Goal: Transaction & Acquisition: Purchase product/service

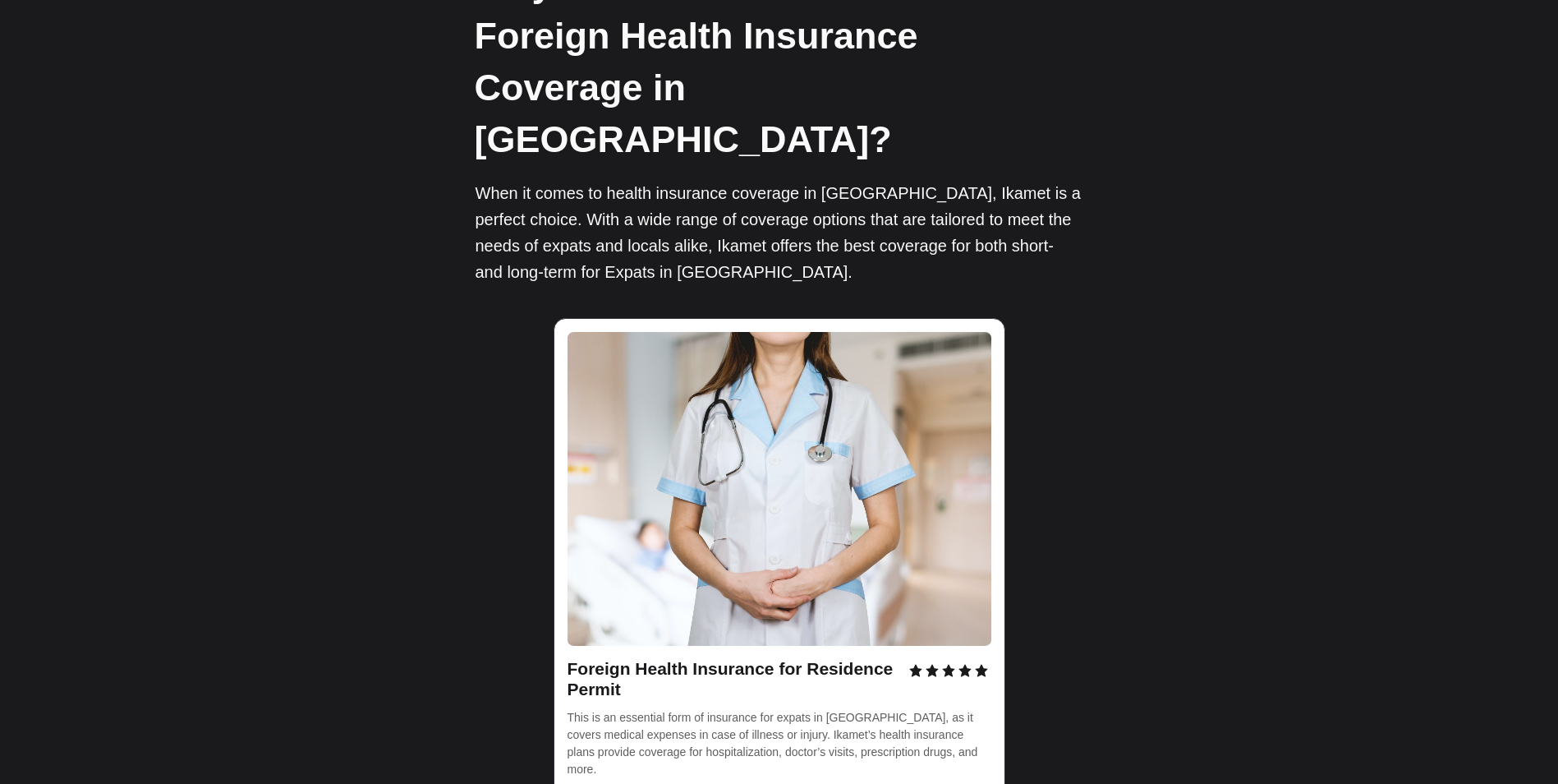
scroll to position [2382, 0]
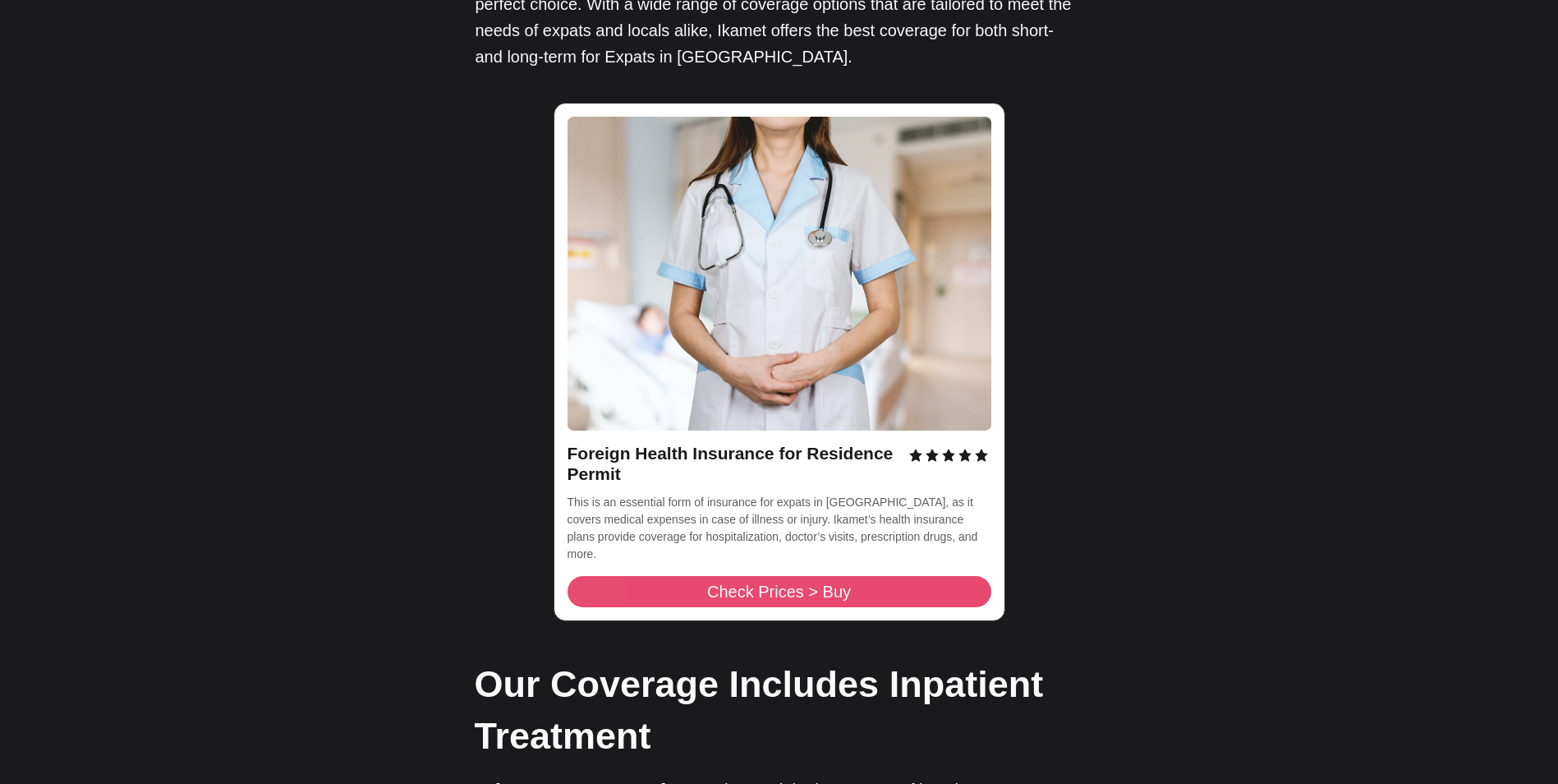
click at [762, 583] on span "Check Prices > Buy" at bounding box center [779, 592] width 144 height 17
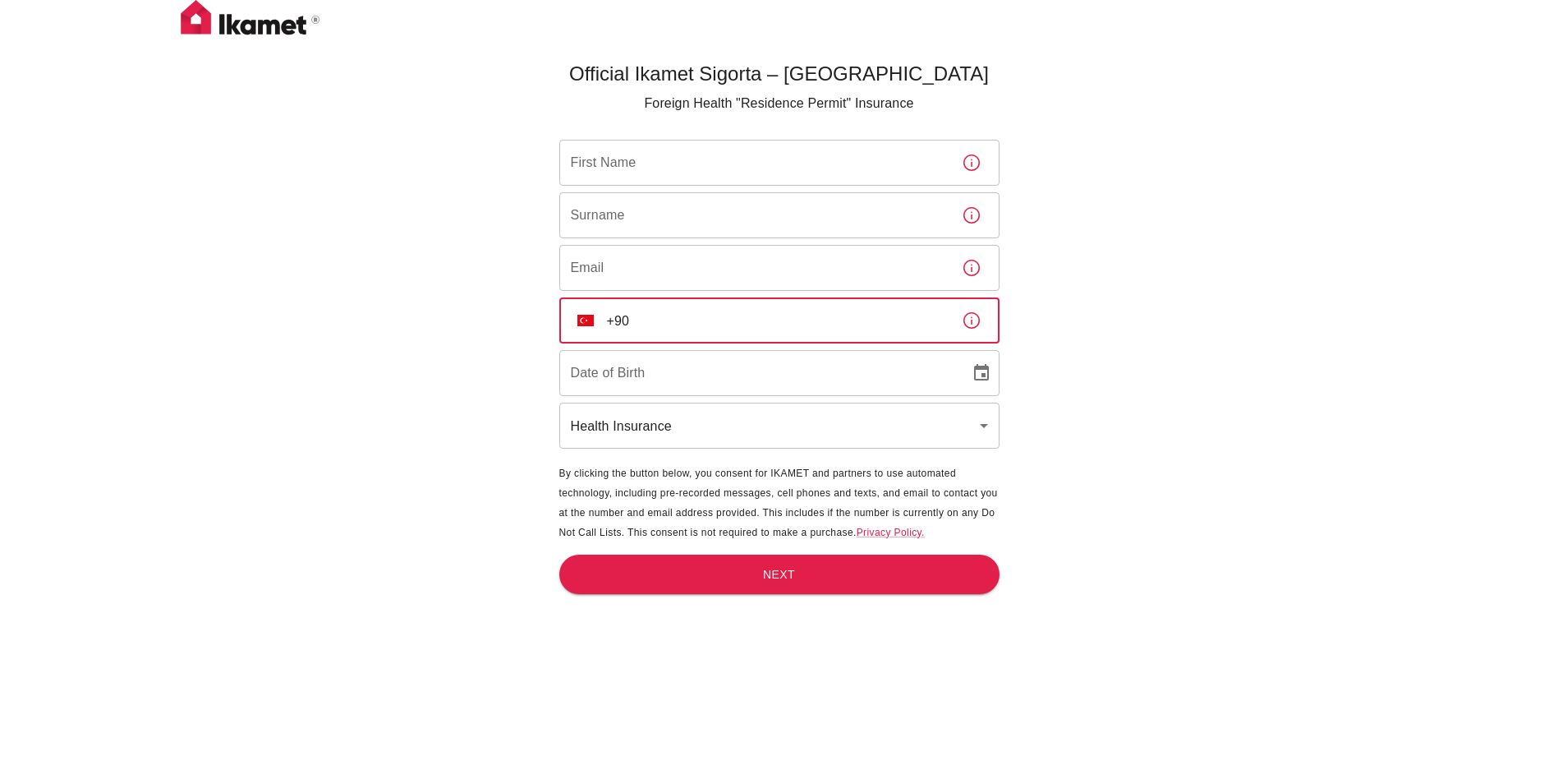
click at [660, 323] on input "+90" at bounding box center [778, 320] width 342 height 46
type input "[PHONE_NUMBER]"
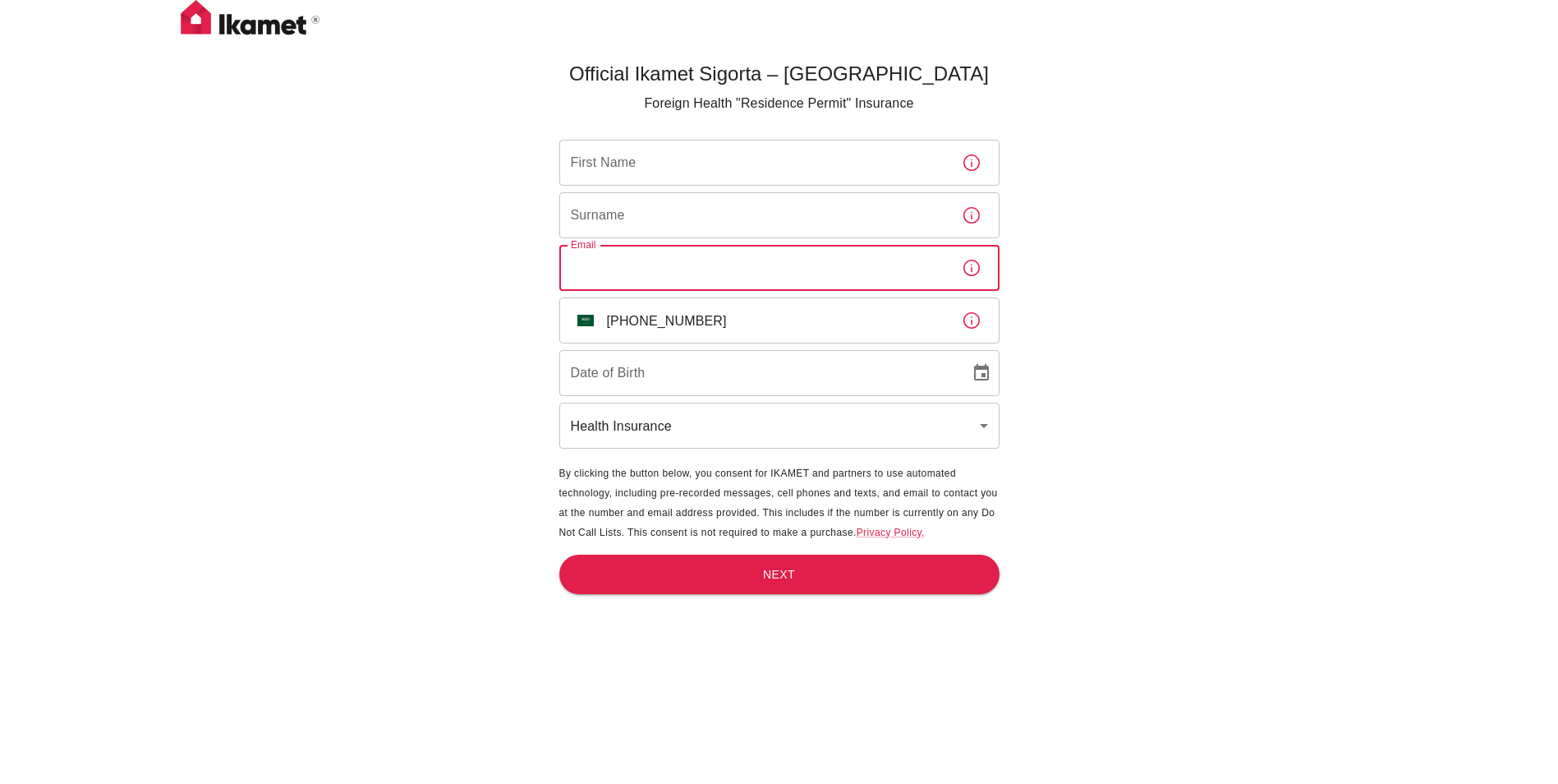
click at [663, 263] on input "Email" at bounding box center [753, 267] width 389 height 46
type input "[EMAIL_ADDRESS][DOMAIN_NAME]"
type input "Kashif"
type input "Rehan"
click at [691, 381] on input "DD/MM/YYYY" at bounding box center [758, 372] width 399 height 46
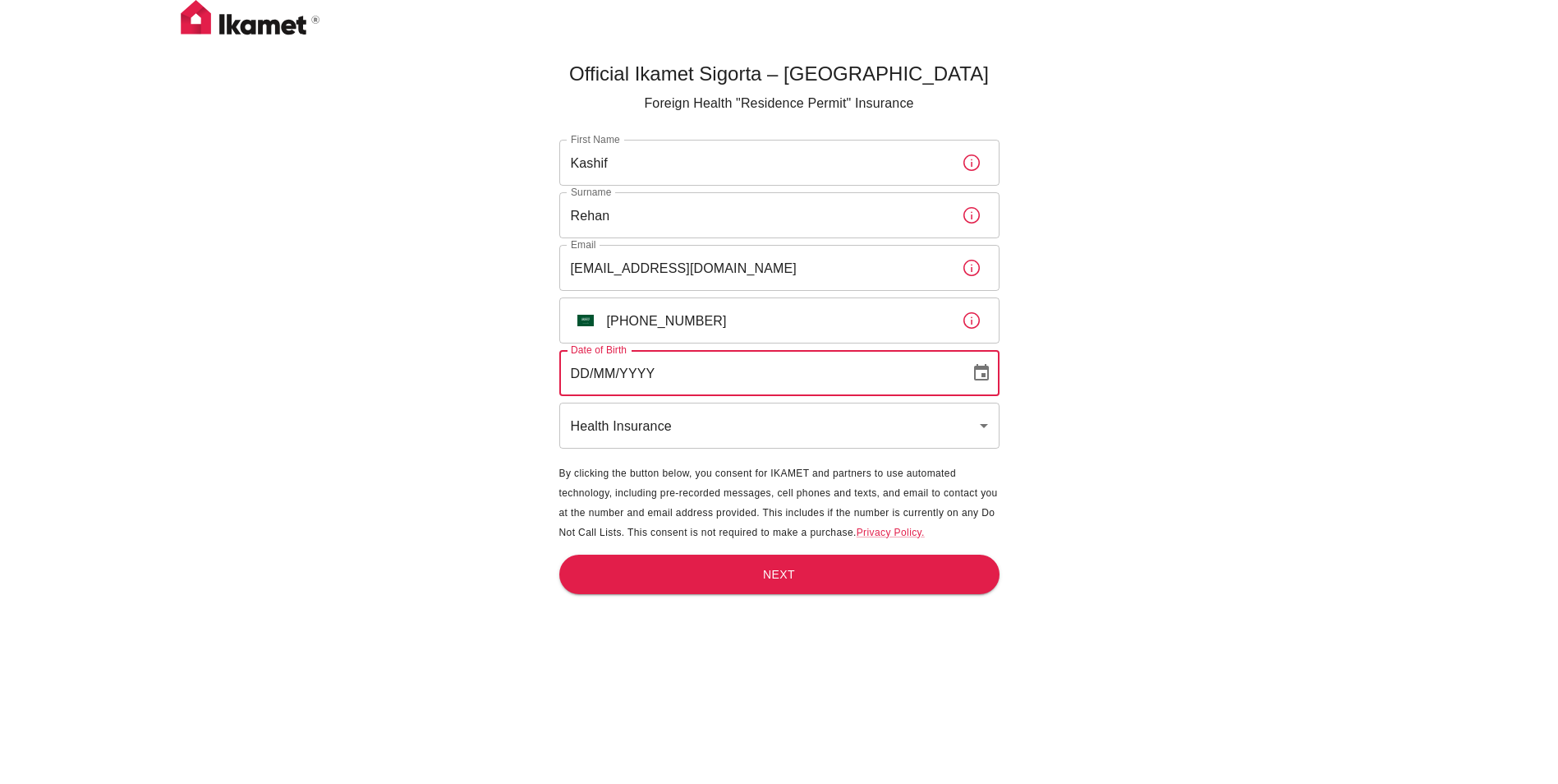
type input "DD/MM/YYYY"
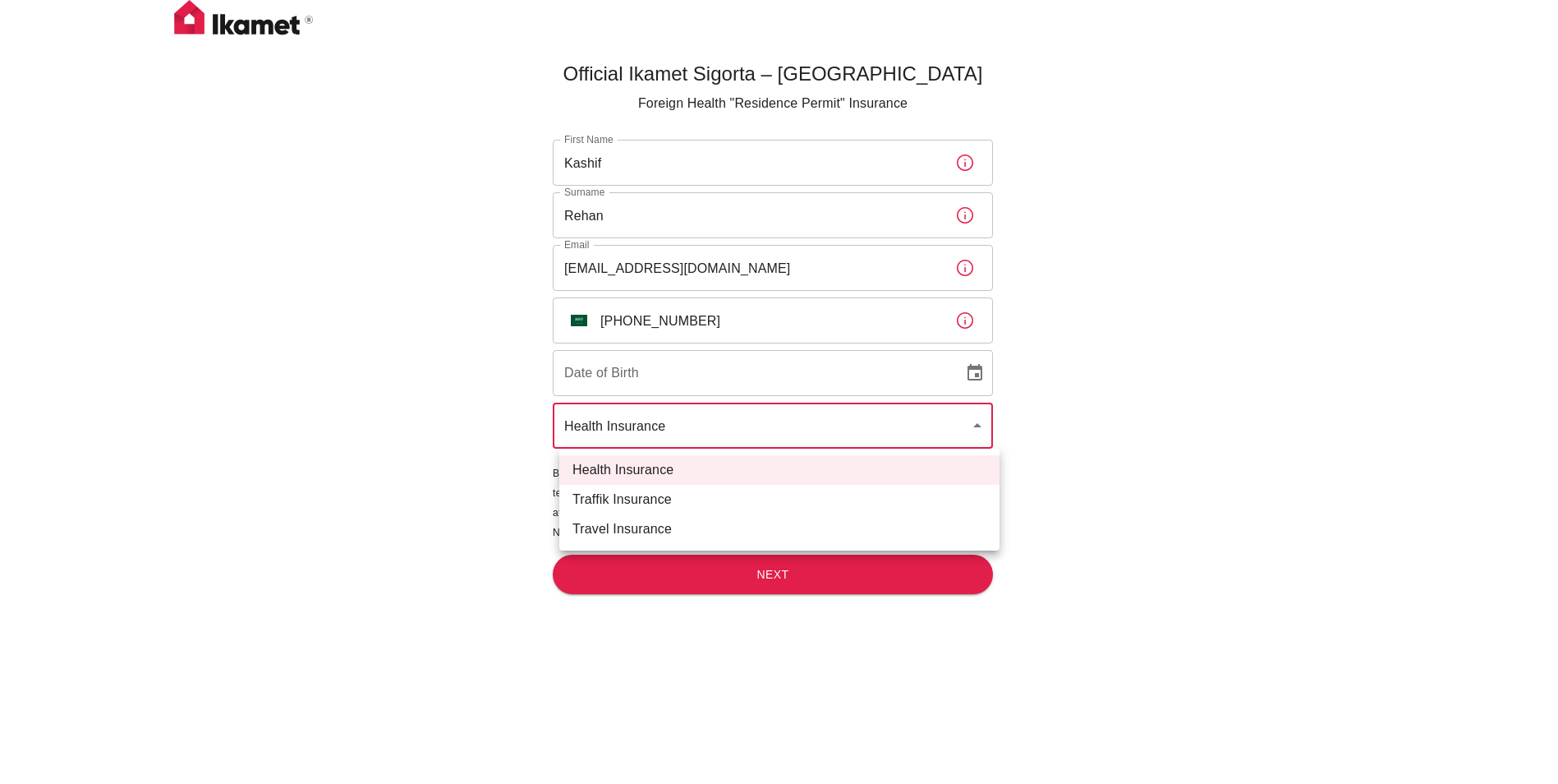
click at [691, 441] on body "Official Ikamet Sigorta – [DEMOGRAPHIC_DATA] Foreign Health "Residence Permit" …" at bounding box center [779, 419] width 1558 height 838
click at [1196, 427] on div at bounding box center [785, 392] width 1570 height 784
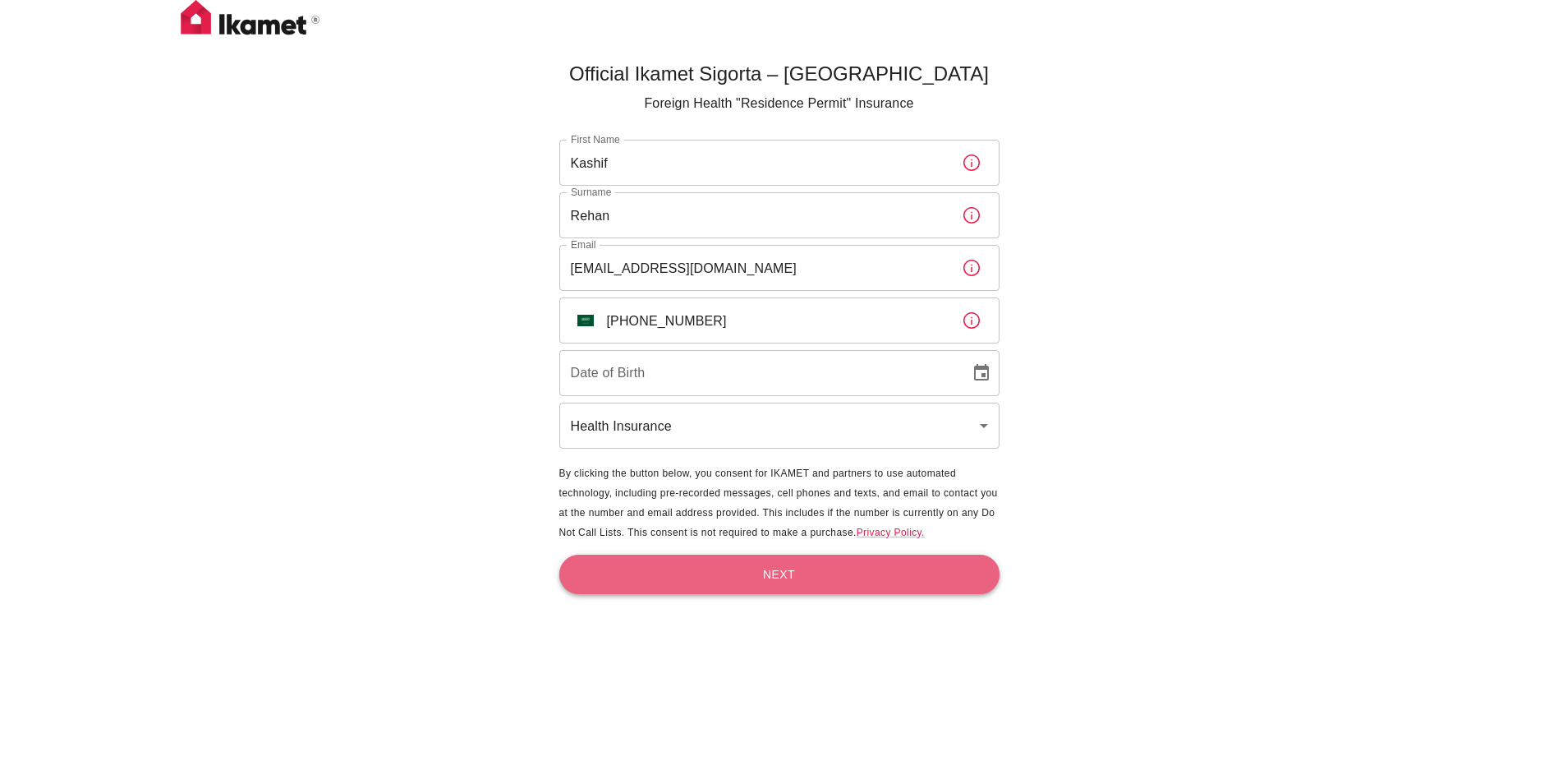
click at [835, 579] on button "Next" at bounding box center [779, 575] width 441 height 40
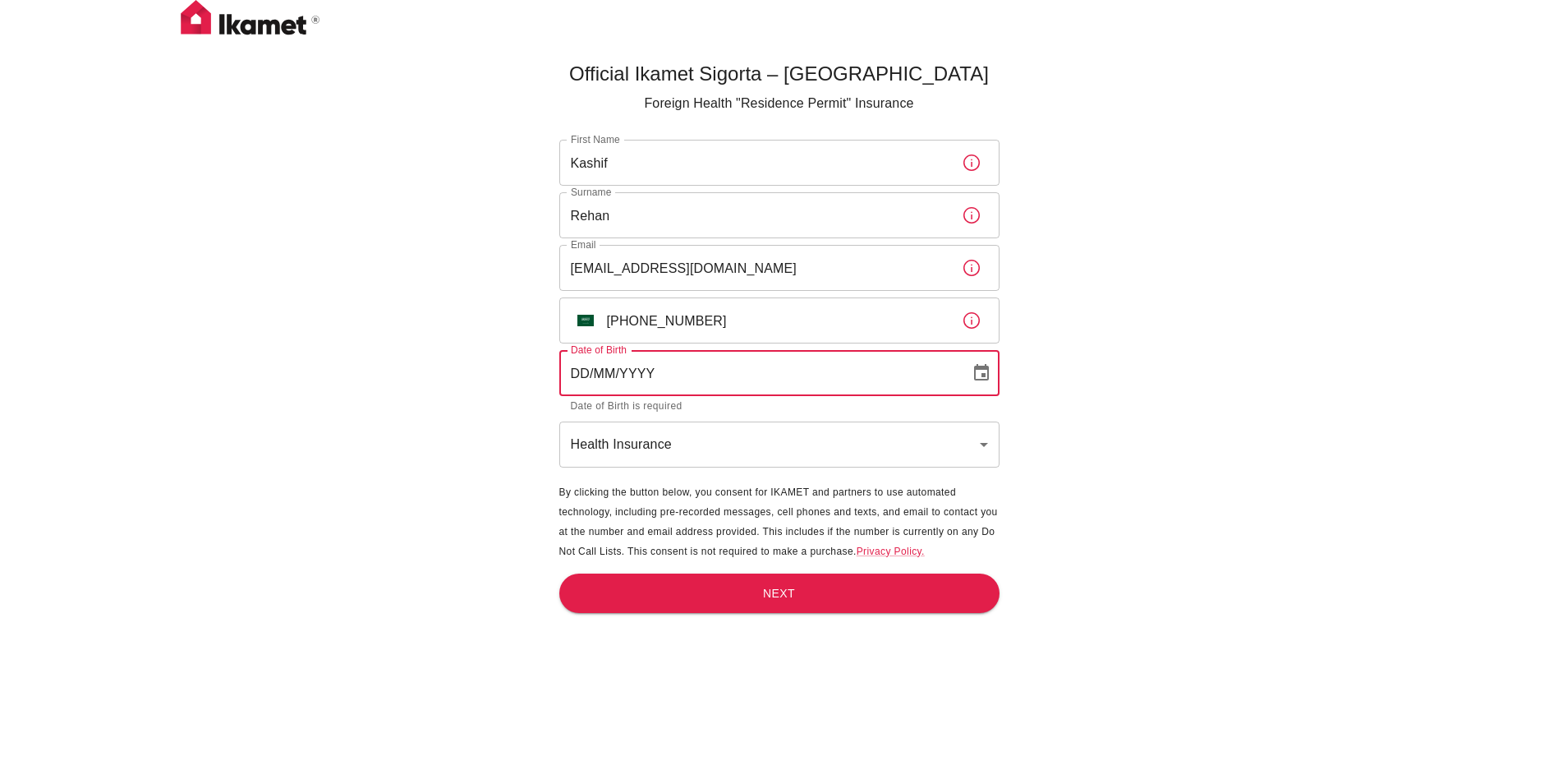
click at [714, 382] on input "DD/MM/YYYY" at bounding box center [758, 372] width 399 height 46
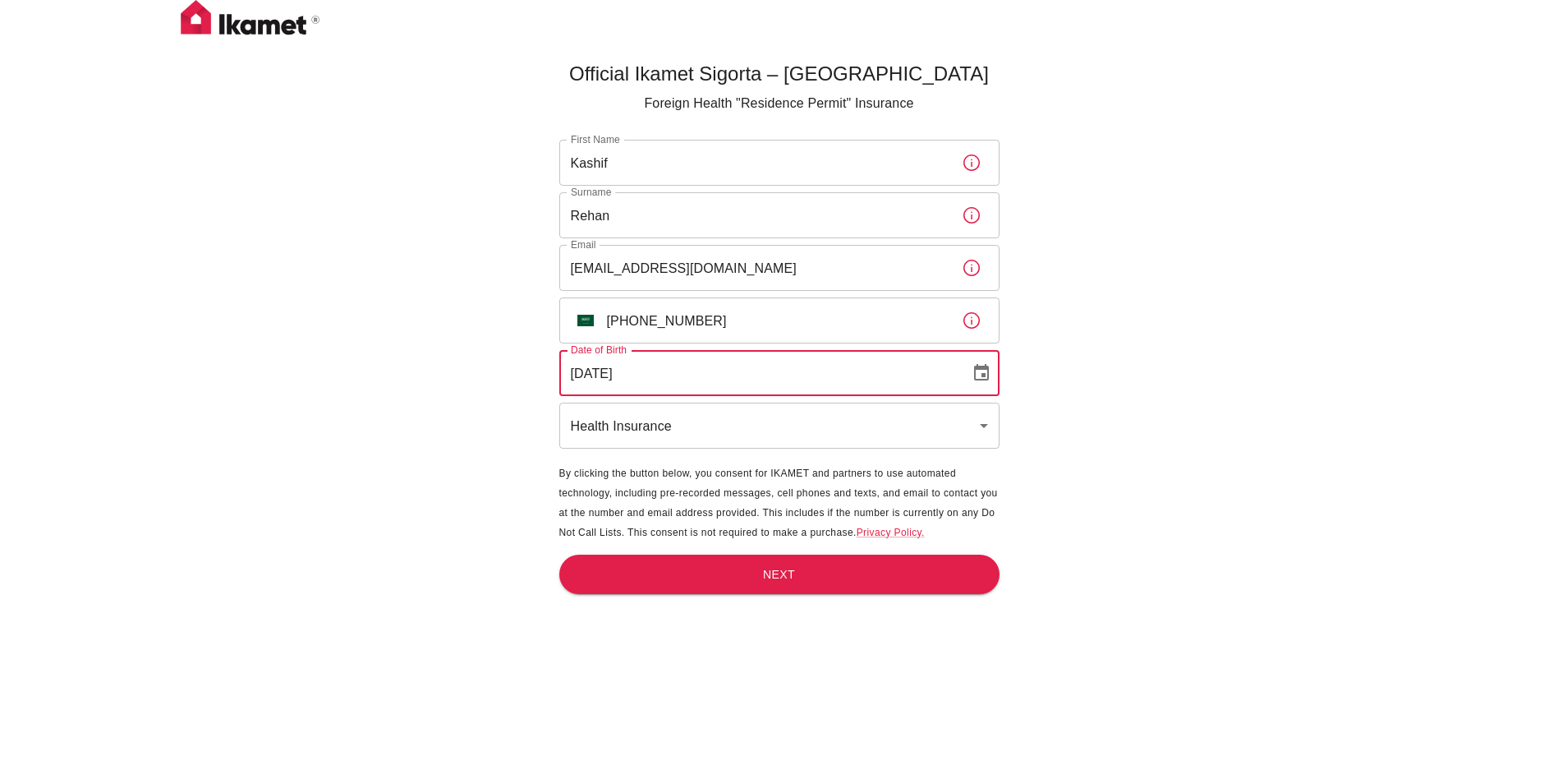
type input "[DATE]"
click at [1250, 431] on div "Official Ikamet Sigorta – [DEMOGRAPHIC_DATA] Foreign Health "Residence Permit" …" at bounding box center [779, 419] width 1558 height 838
click at [799, 570] on button "Next" at bounding box center [779, 575] width 441 height 40
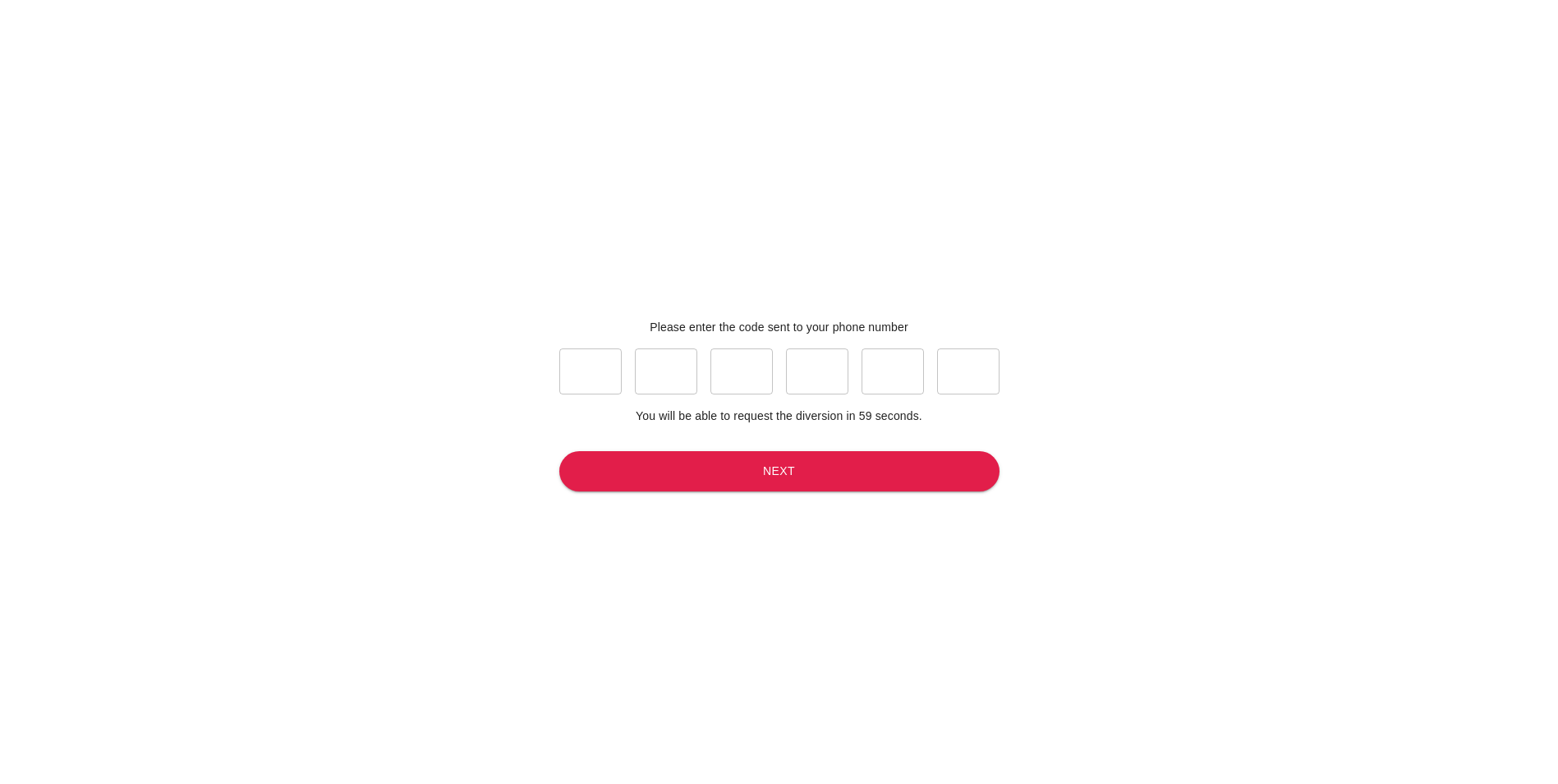
click at [633, 371] on div "​ ​ ​ ​ ​ ​" at bounding box center [779, 371] width 441 height 46
click at [605, 362] on input "text" at bounding box center [590, 371] width 62 height 46
type input "3"
type input "2"
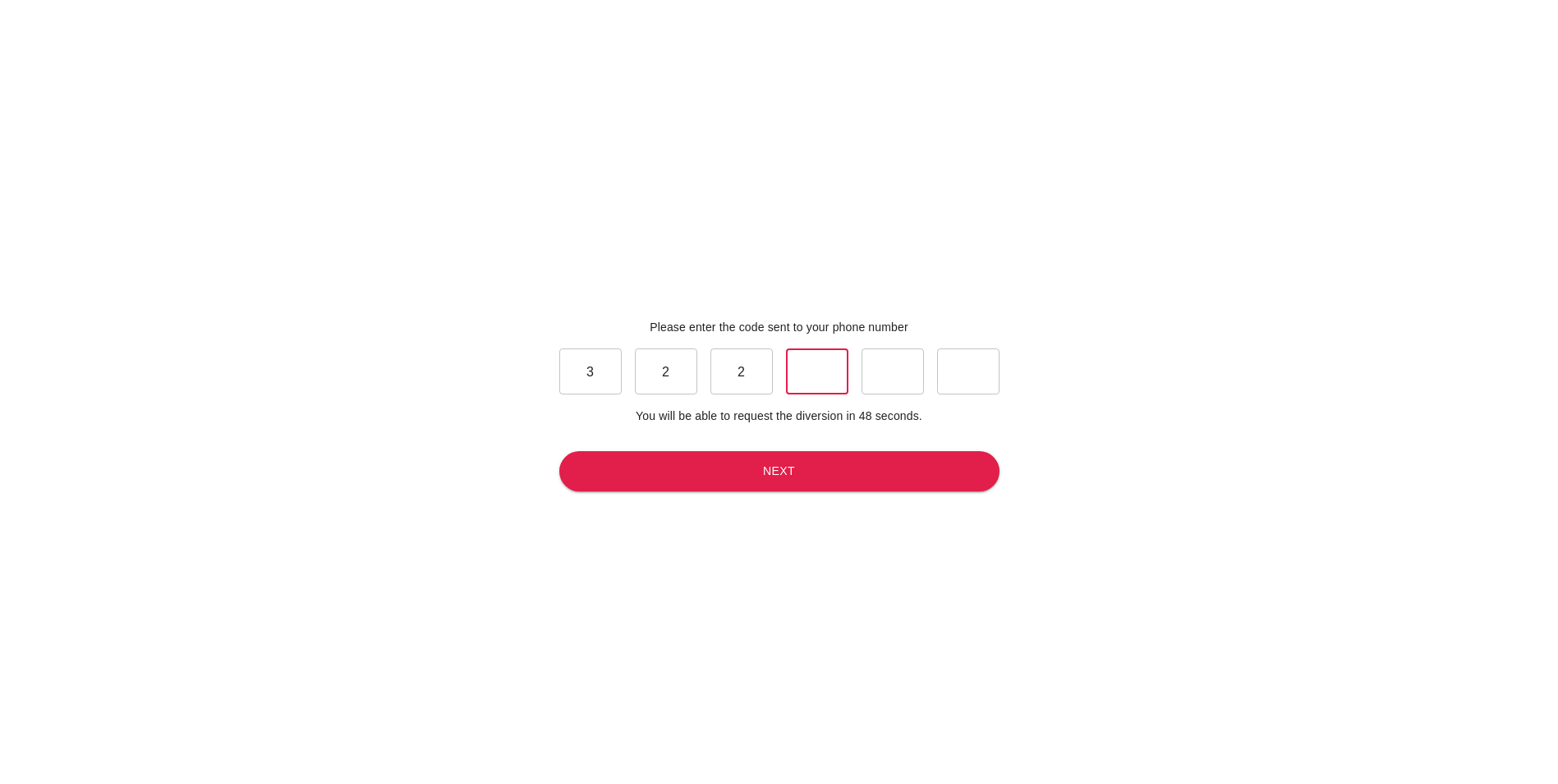
type input "9"
type input "6"
type input "8"
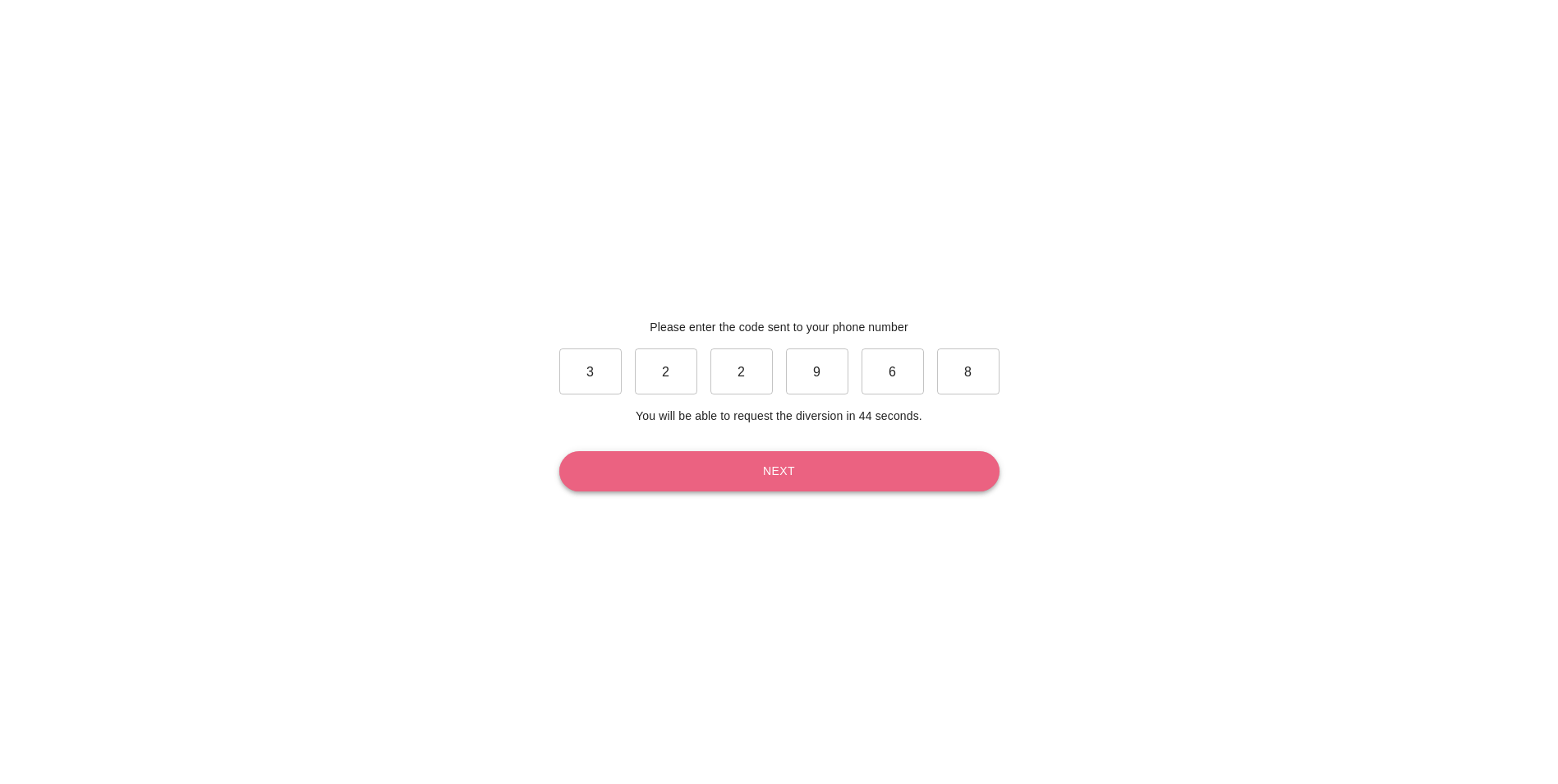
click at [804, 472] on button "Next" at bounding box center [779, 471] width 441 height 40
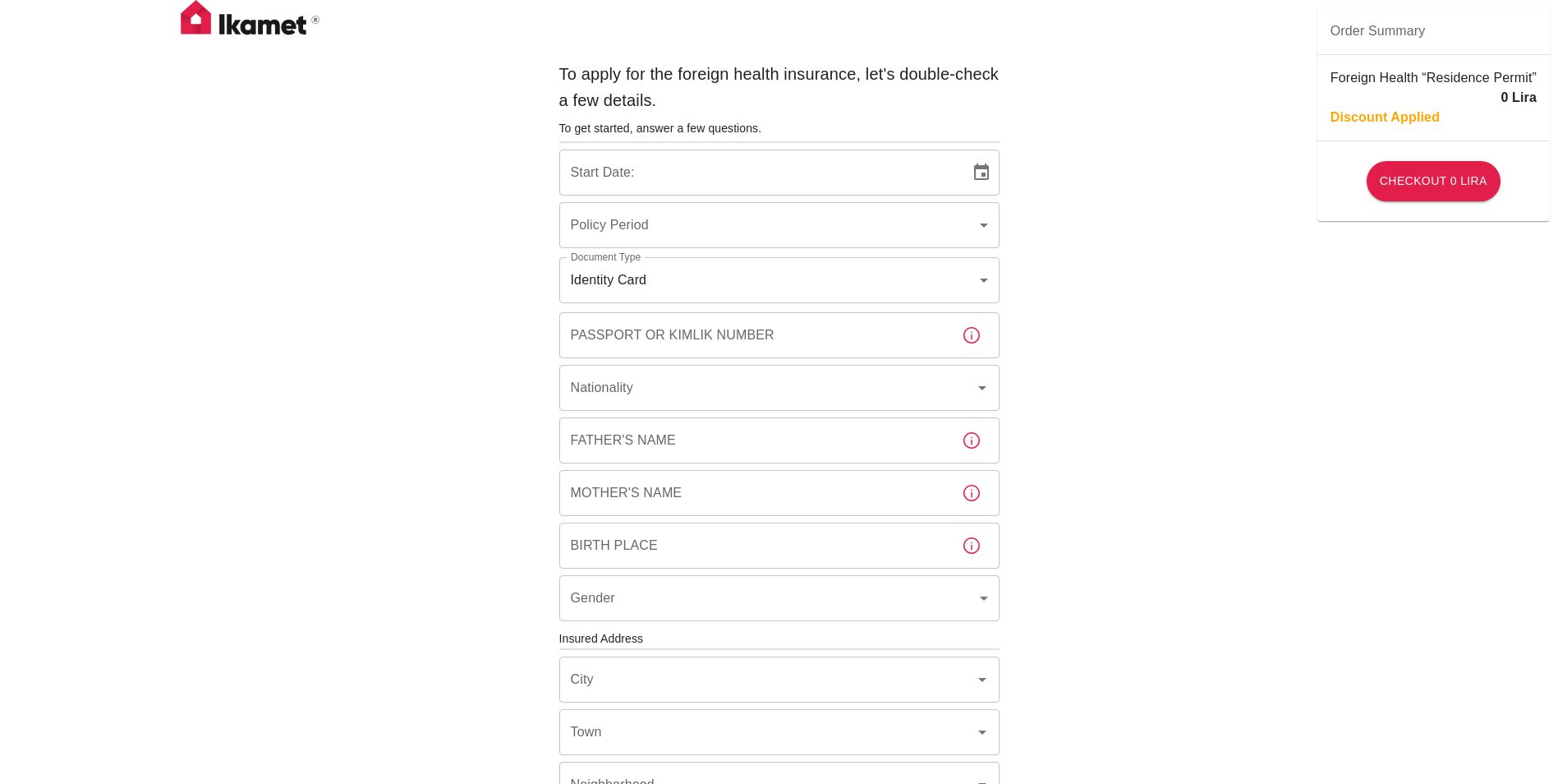
type input "b7343ef8-d55e-4554-96a8-76e30347e985"
type input "[DATE]"
click at [652, 187] on input "[DATE]" at bounding box center [758, 172] width 399 height 46
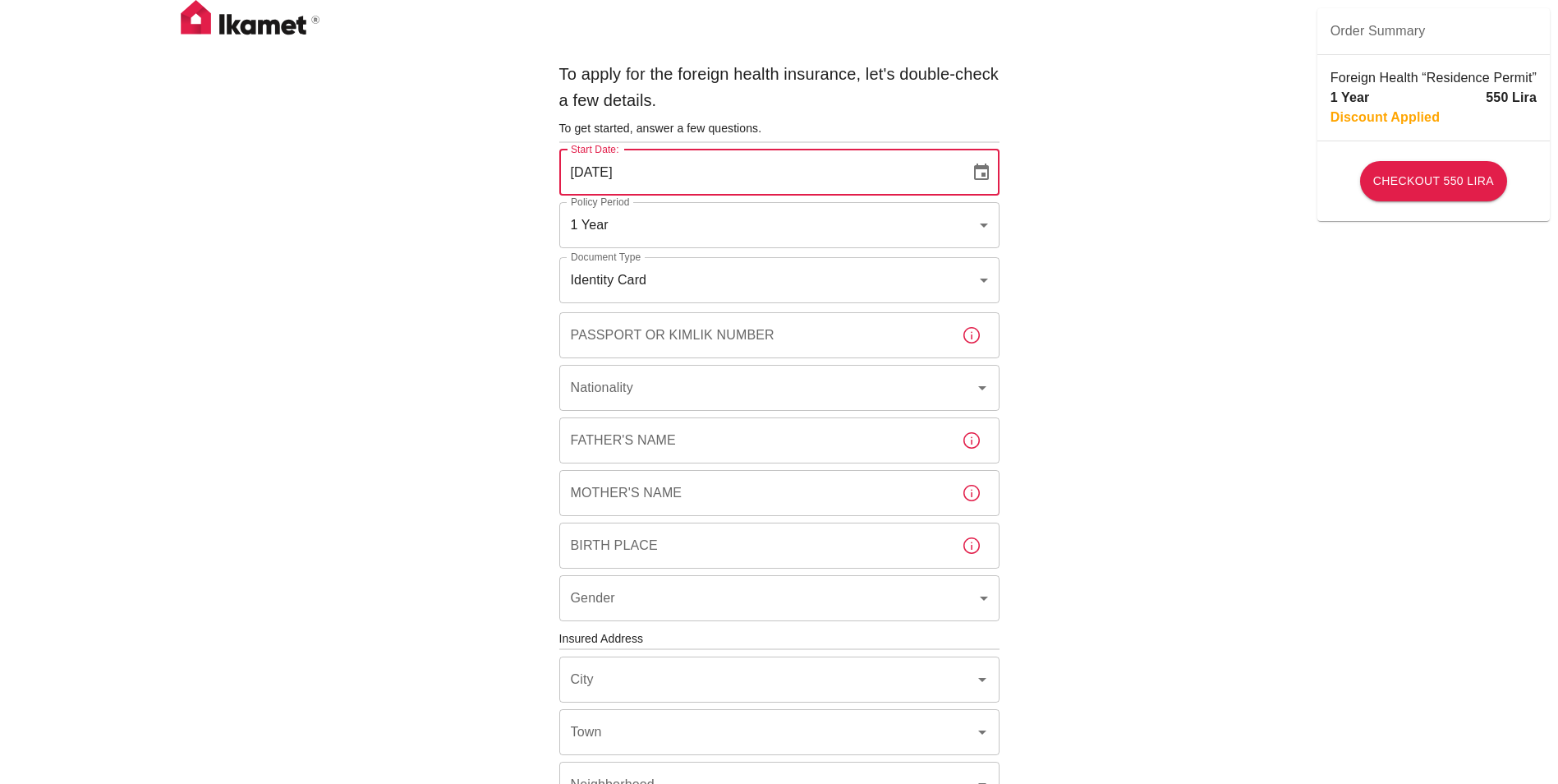
click at [990, 172] on icon "Choose date, selected date is Oct 2, 2025" at bounding box center [981, 172] width 20 height 20
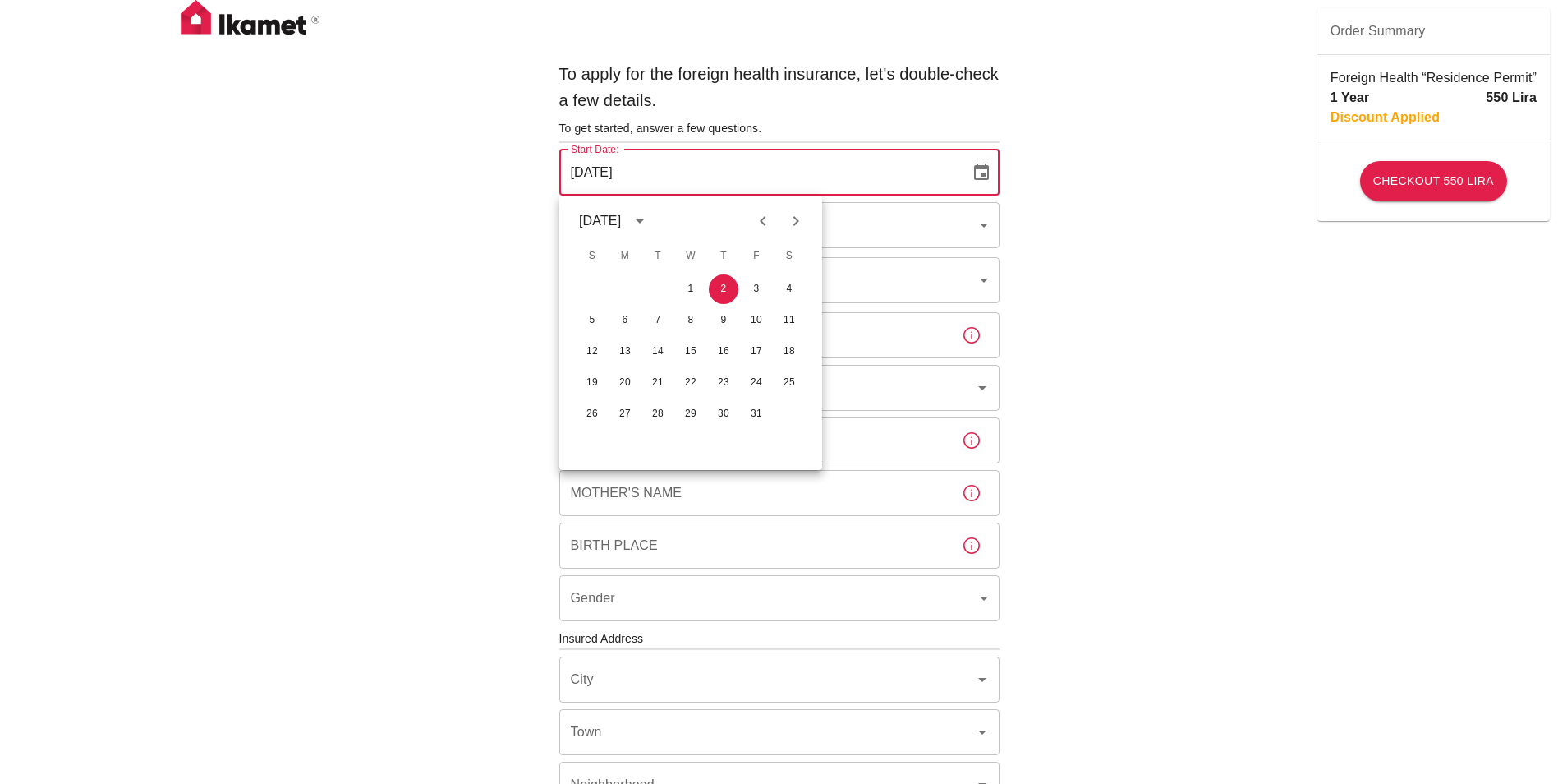
click at [1133, 307] on div "To apply for the foreign health insurance, let's double-check a few details. To…" at bounding box center [779, 637] width 1558 height 1273
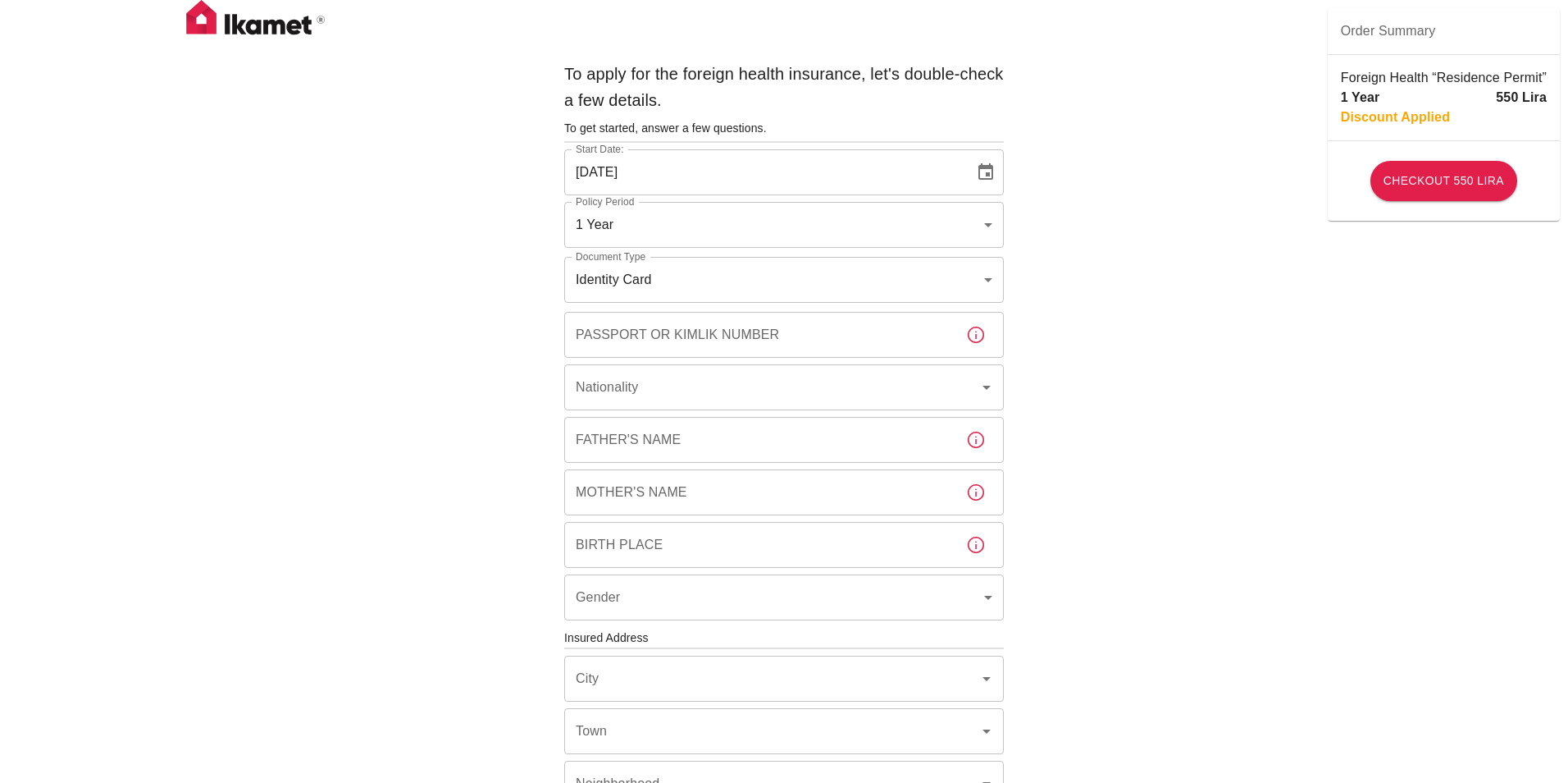
click at [854, 280] on body "To apply for the foreign health insurance, let's double-check a few details. To…" at bounding box center [784, 636] width 1568 height 1271
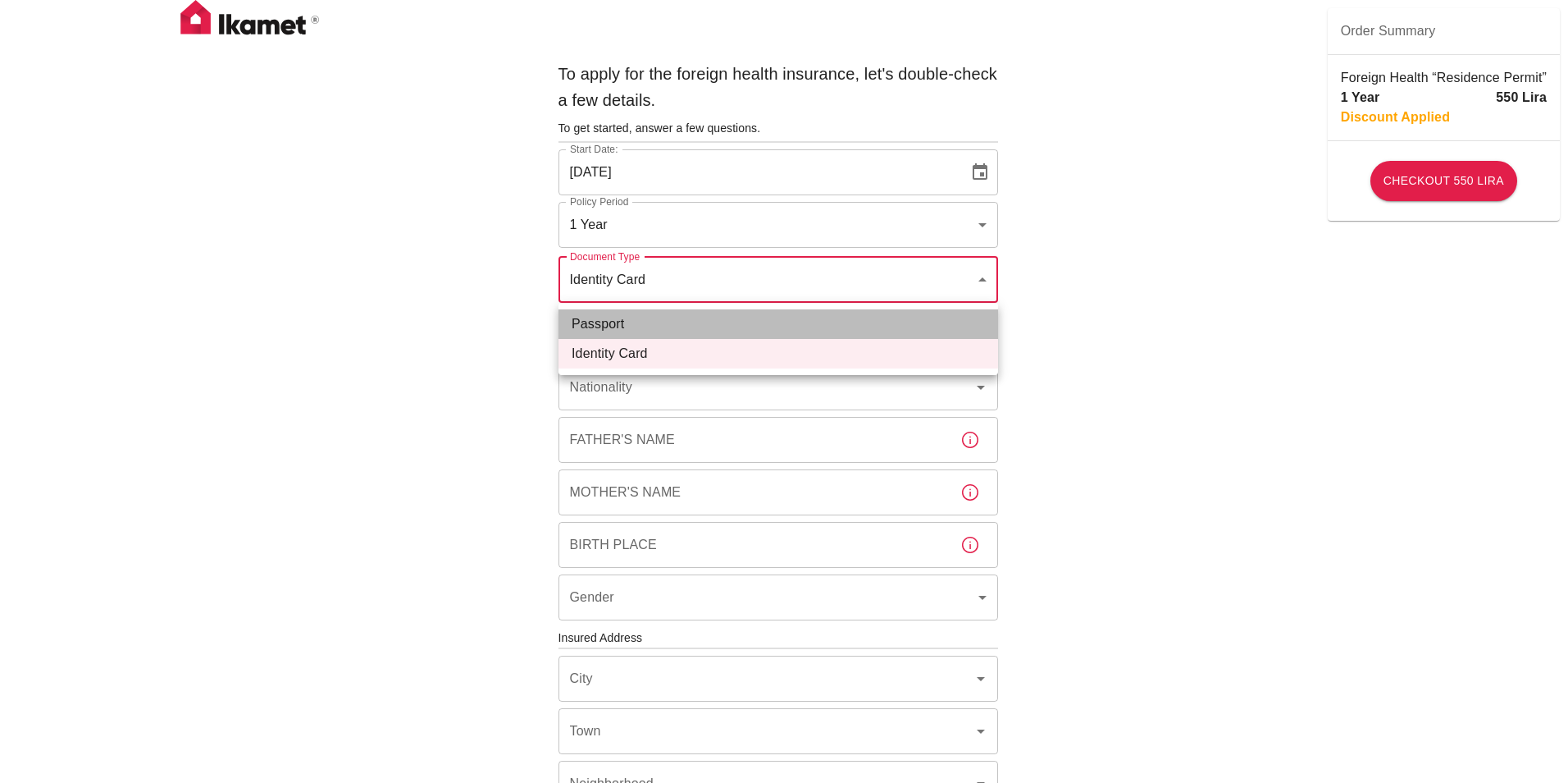
click at [734, 320] on li "Passport" at bounding box center [778, 324] width 440 height 29
type input "passport"
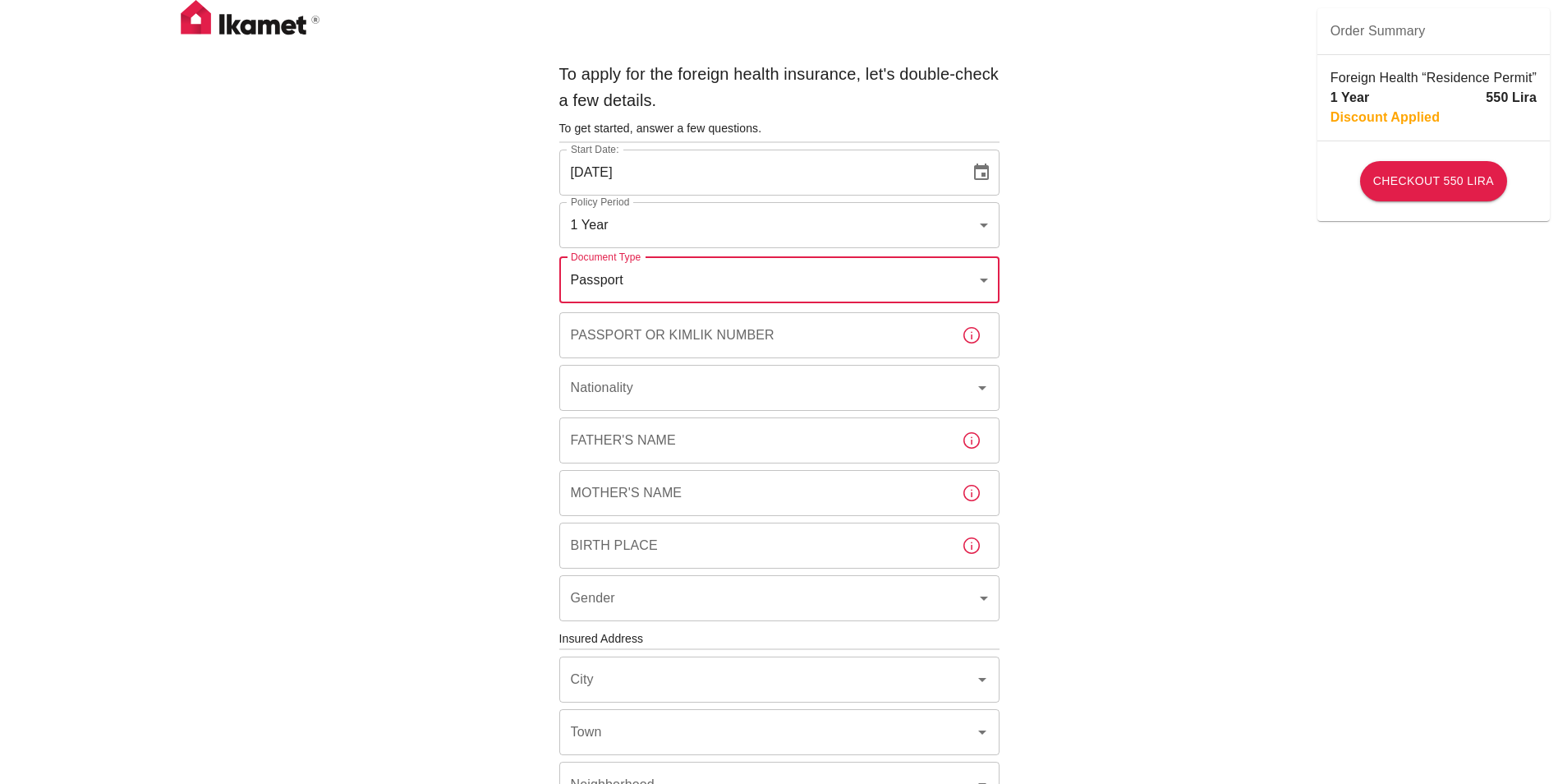
click at [658, 327] on input "Passport or Kimlik Number" at bounding box center [753, 335] width 389 height 46
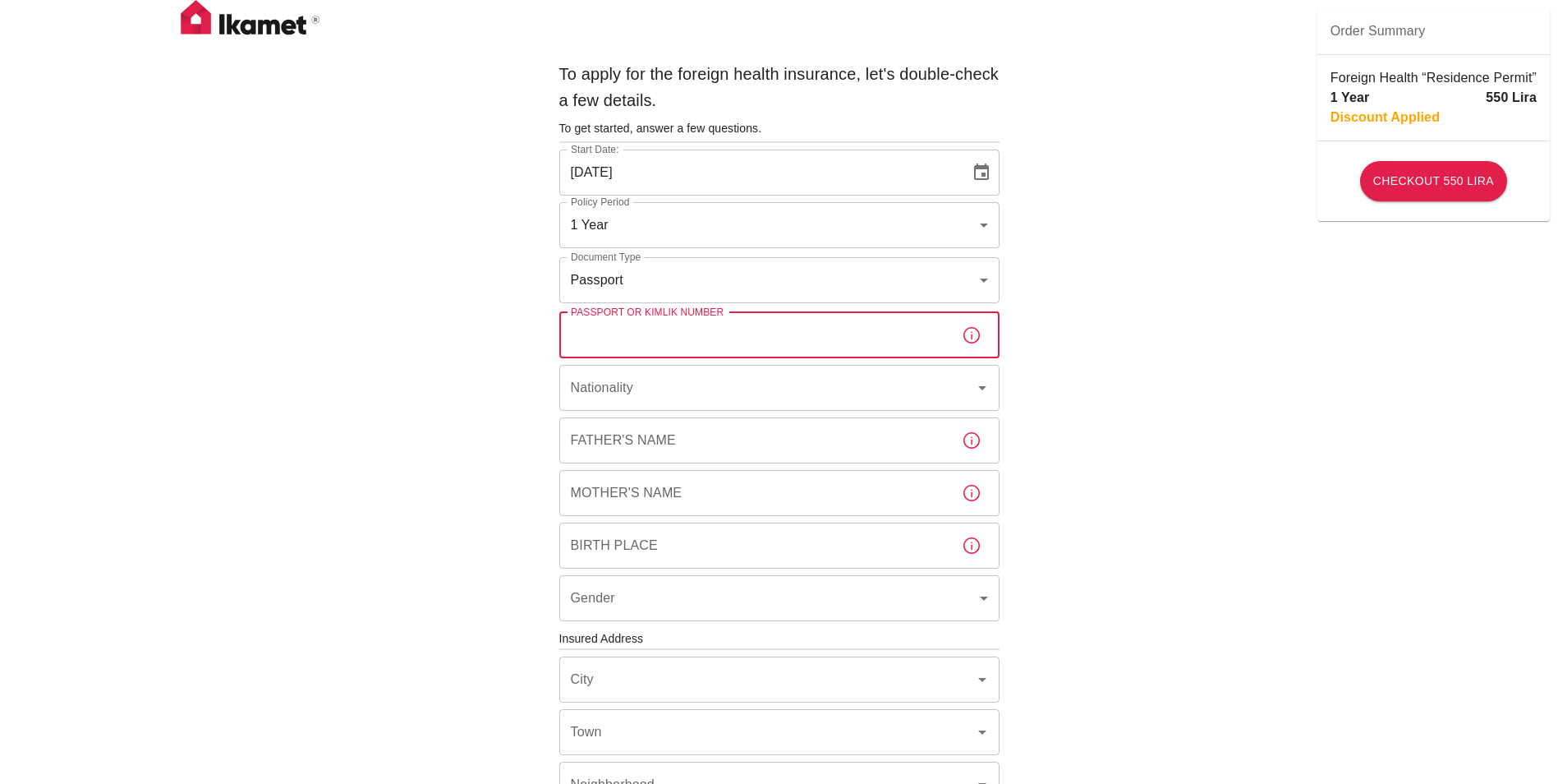
paste input "AC4842654"
type input "AC4842654"
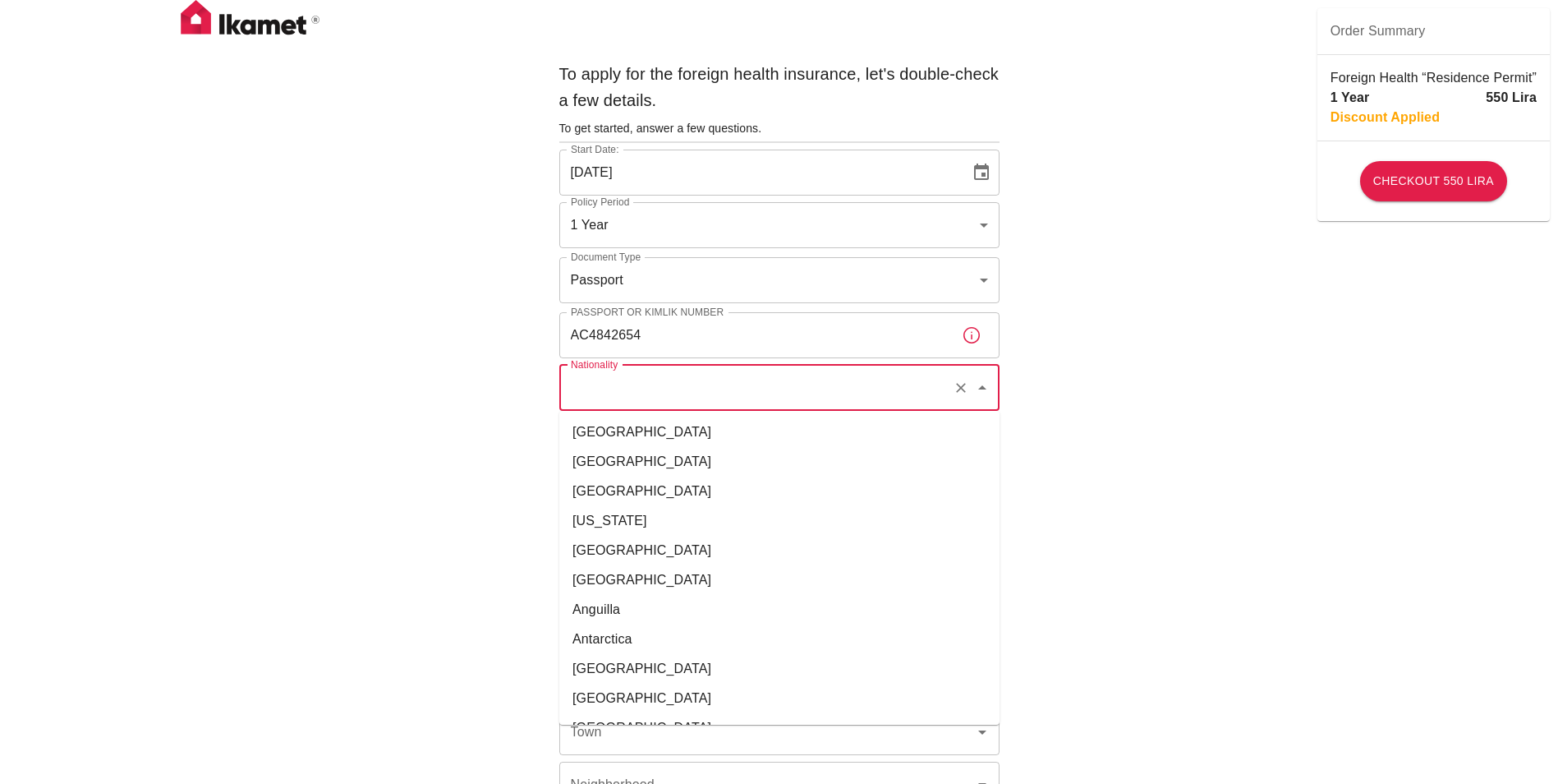
click at [664, 376] on input "Nationality" at bounding box center [757, 387] width 380 height 31
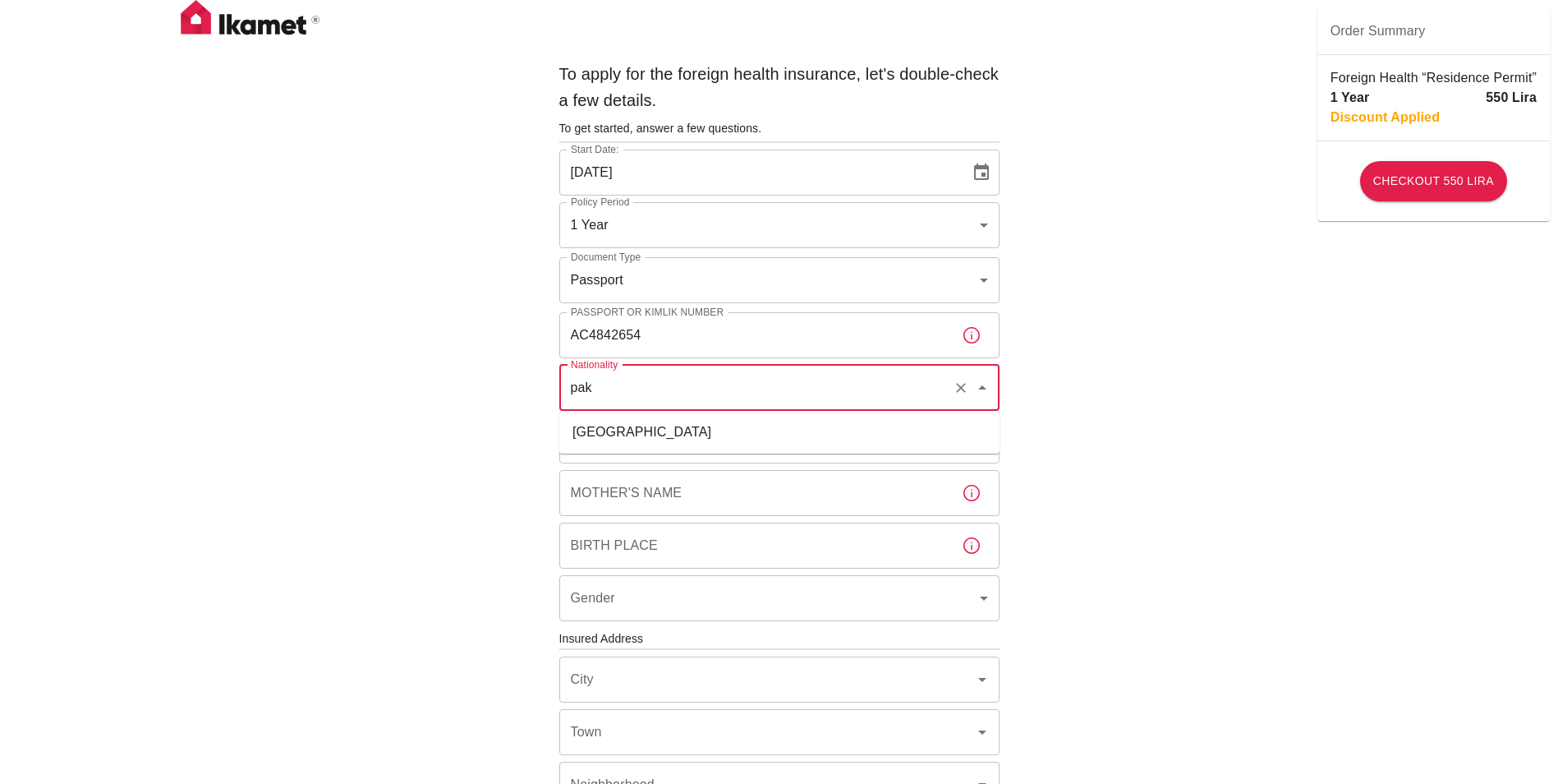
click at [648, 426] on li "[GEOGRAPHIC_DATA]" at bounding box center [779, 432] width 441 height 29
type input "[GEOGRAPHIC_DATA]"
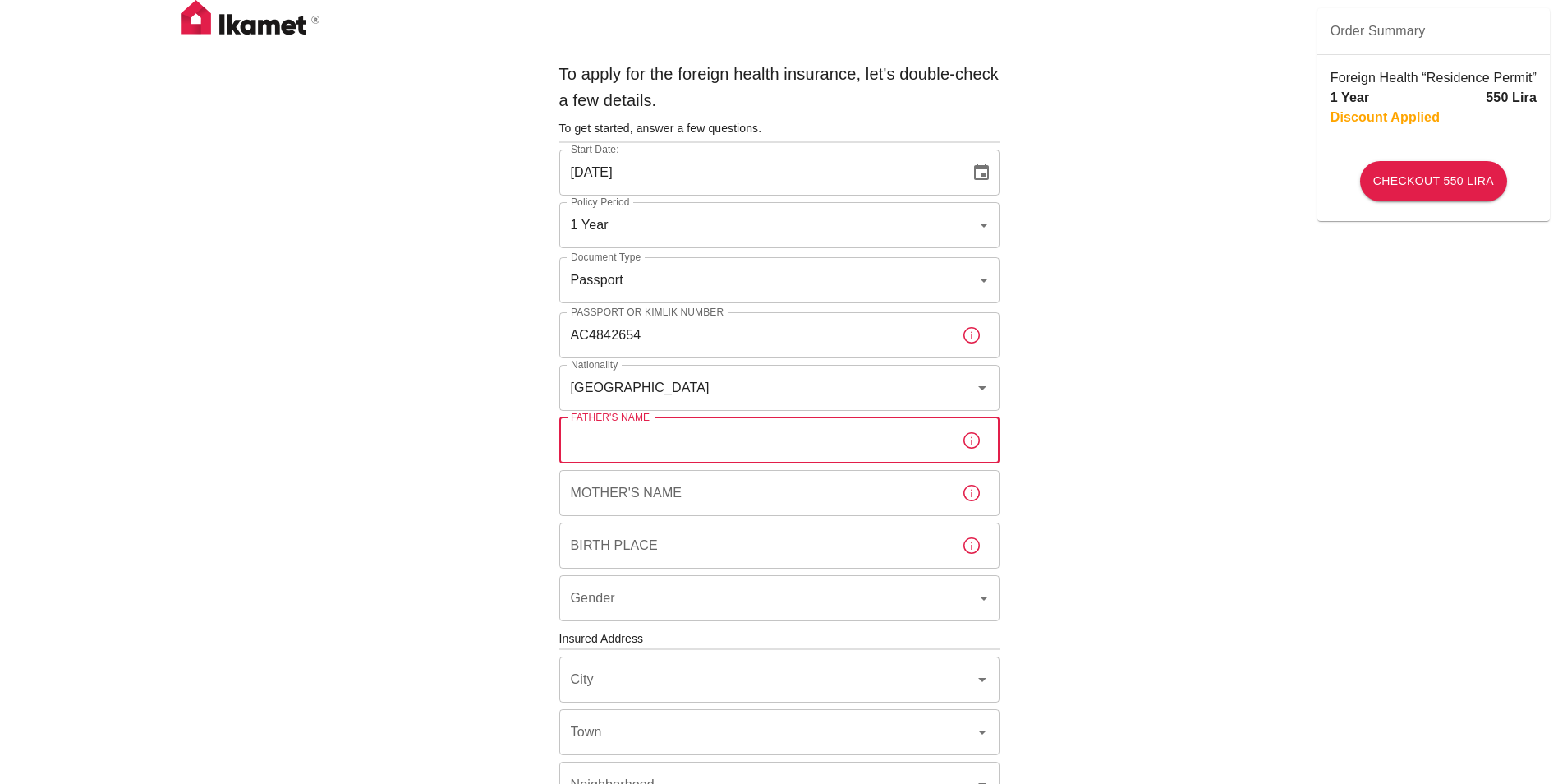
click at [639, 440] on input "Father's Name" at bounding box center [753, 440] width 389 height 46
type input "[PERSON_NAME]"
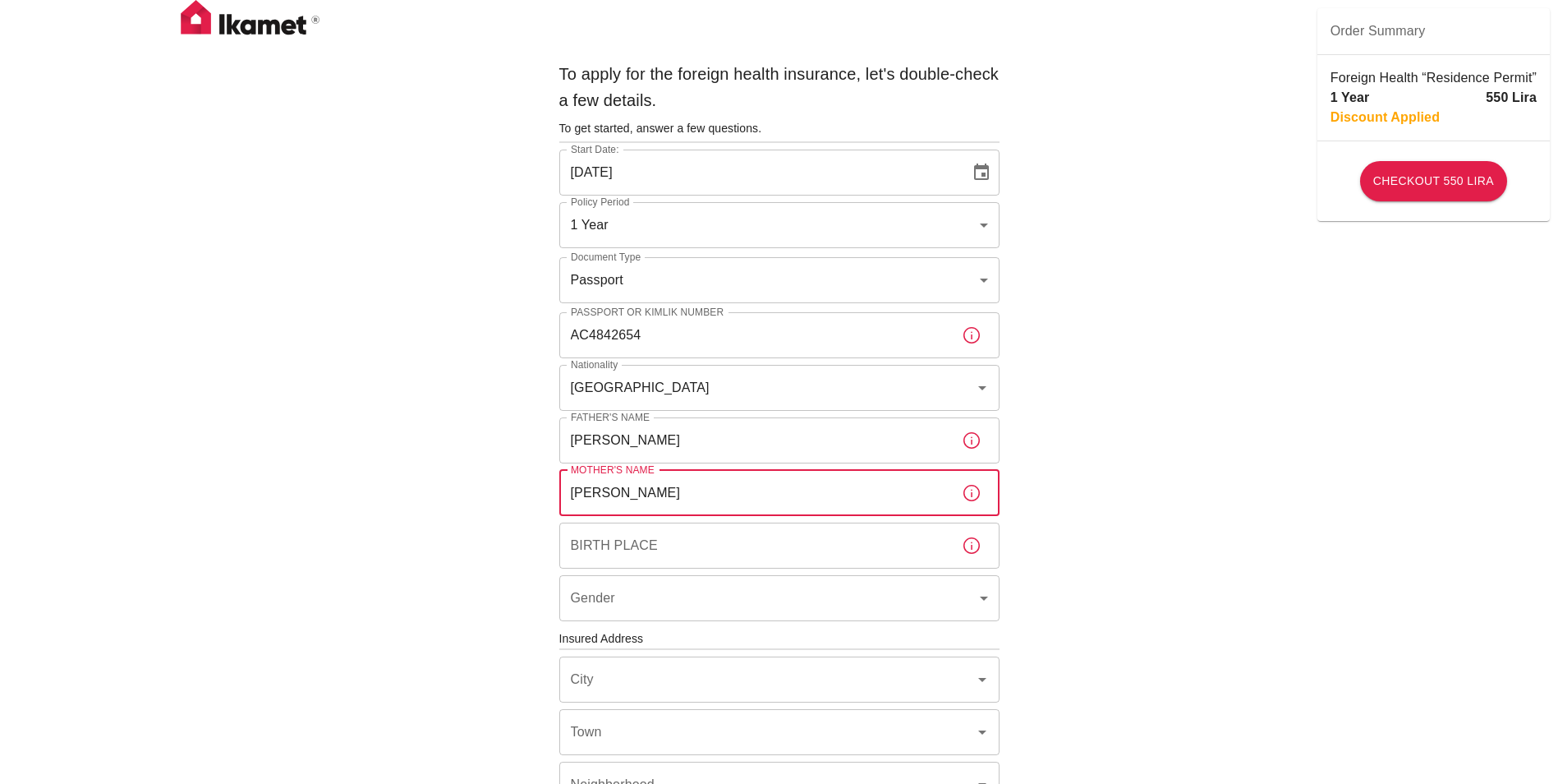
type input "[PERSON_NAME]"
click at [631, 495] on input "[PERSON_NAME]" at bounding box center [753, 492] width 389 height 46
type input "[PERSON_NAME]"
click at [676, 552] on input "Birth Place" at bounding box center [753, 545] width 389 height 46
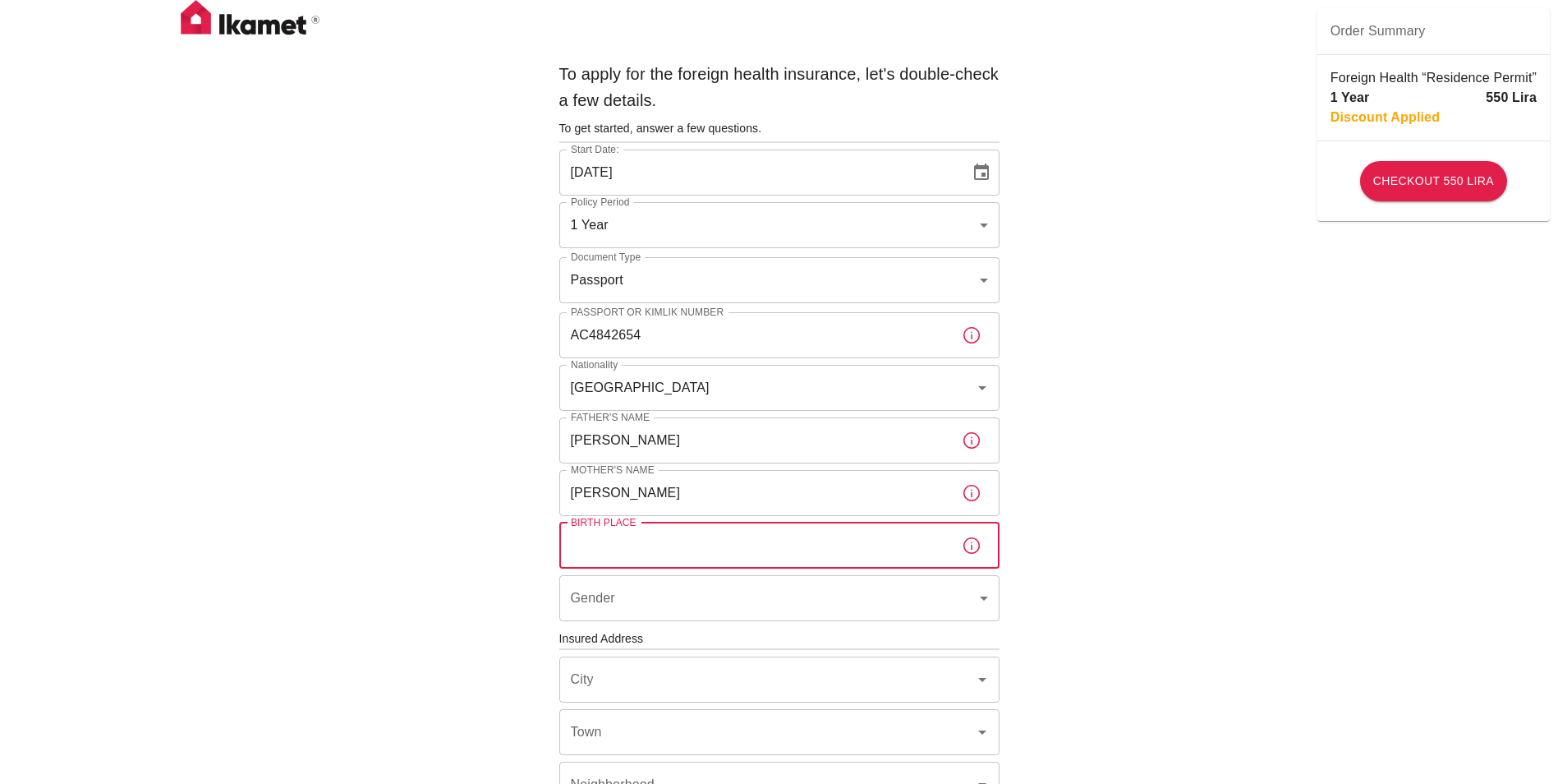
type input "P"
click at [970, 547] on icon "button" at bounding box center [972, 546] width 20 height 20
click at [732, 547] on input "Birth Place" at bounding box center [753, 545] width 389 height 46
type input "[GEOGRAPHIC_DATA]"
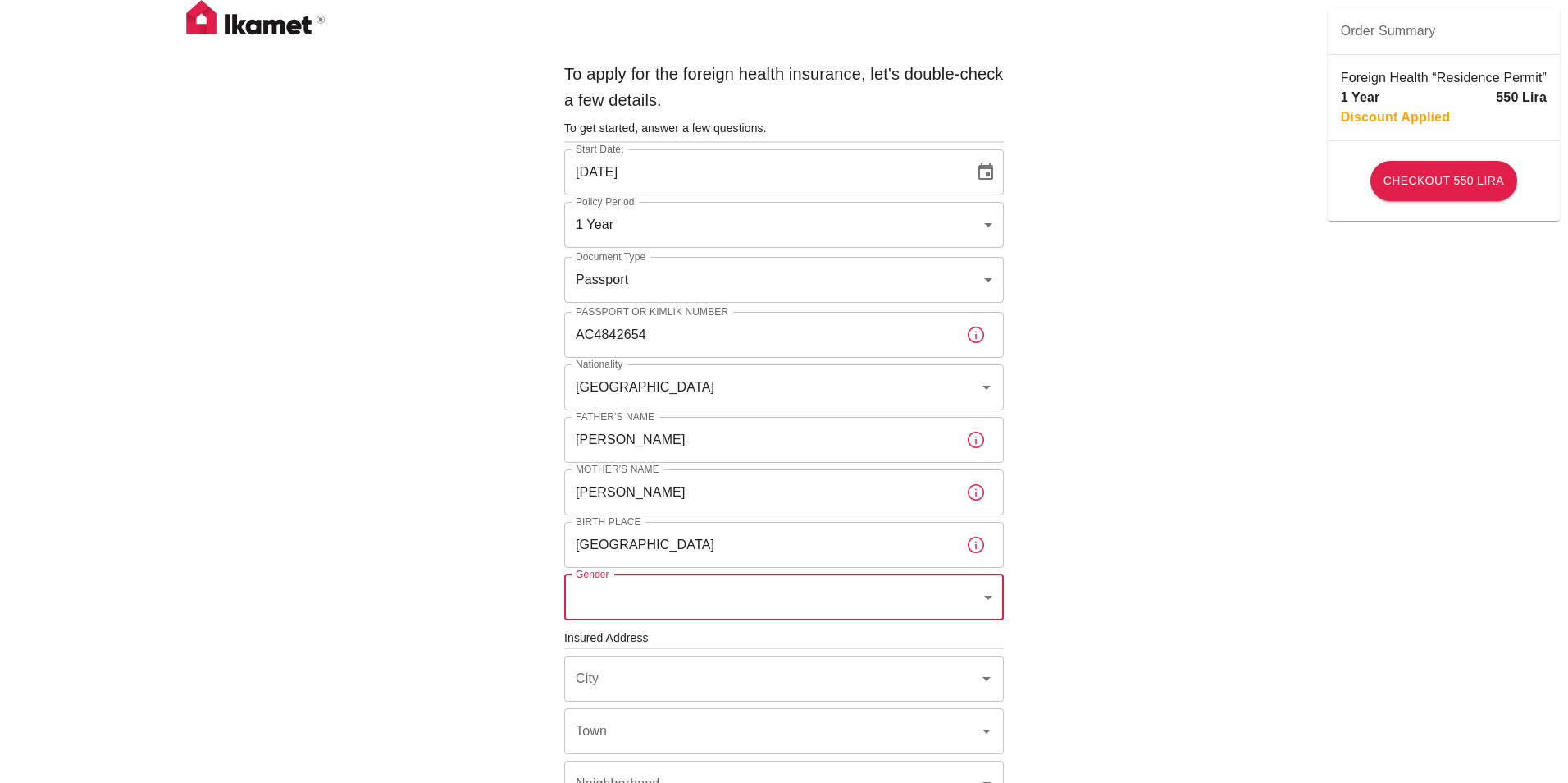
click at [734, 579] on body "To apply for the foreign health insurance, let's double-check a few details. To…" at bounding box center [784, 636] width 1568 height 1271
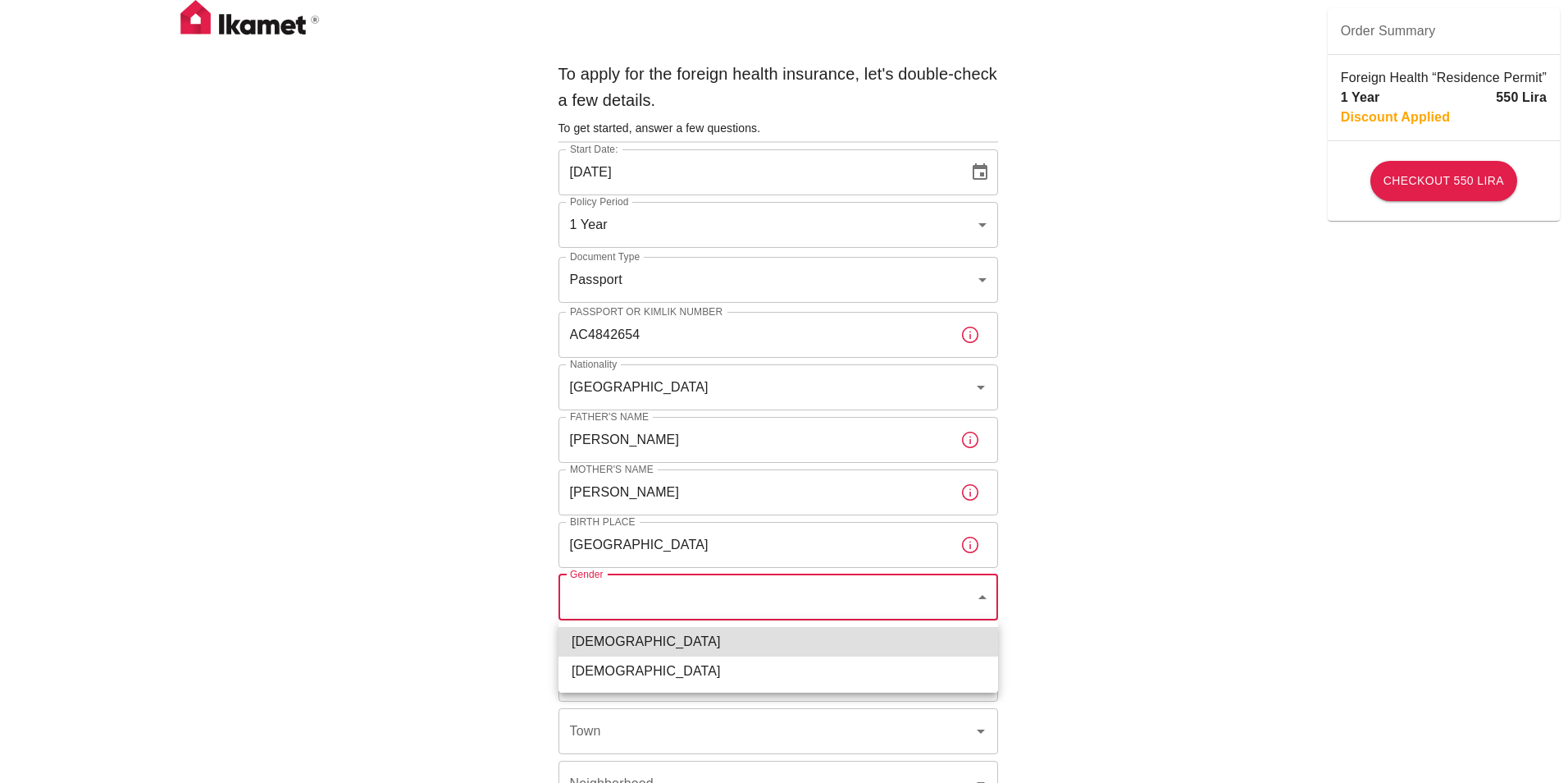
click at [622, 643] on li "[DEMOGRAPHIC_DATA]" at bounding box center [778, 641] width 440 height 29
type input "[DEMOGRAPHIC_DATA]"
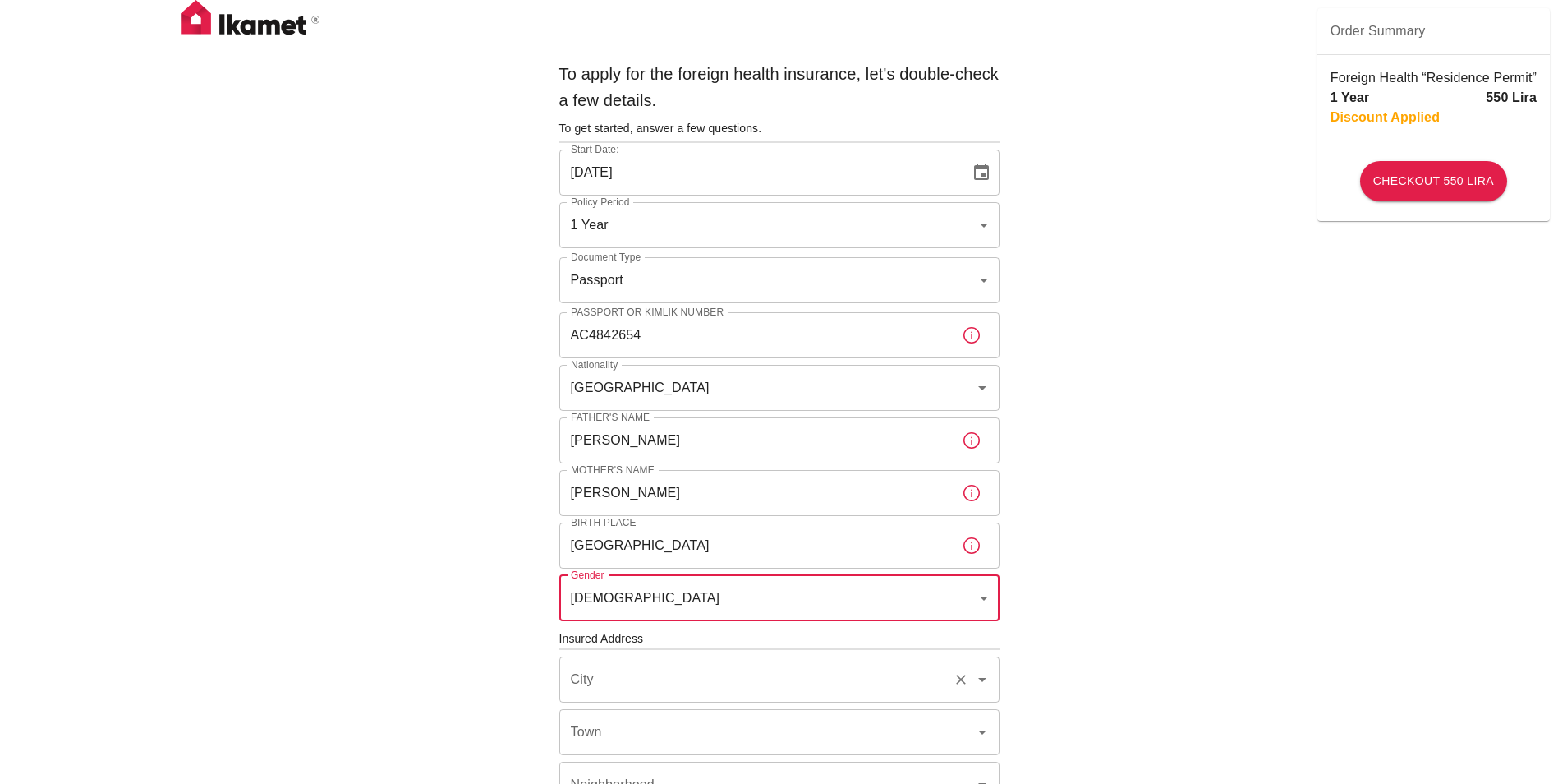
click at [638, 682] on input "City" at bounding box center [757, 679] width 380 height 31
click at [1136, 586] on div "To apply for the foreign health insurance, let's double-check a few details. To…" at bounding box center [779, 637] width 1558 height 1273
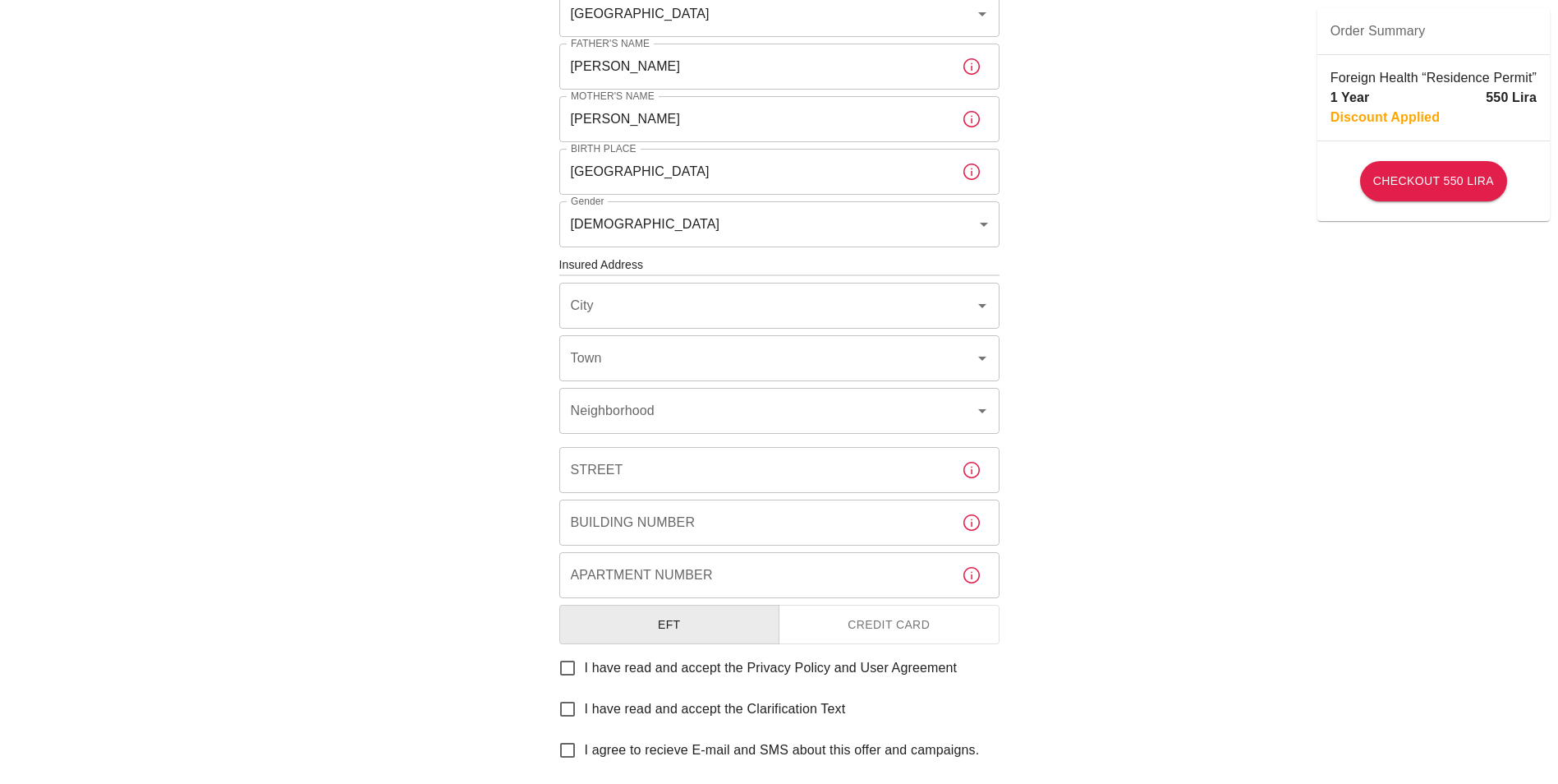
scroll to position [490, 0]
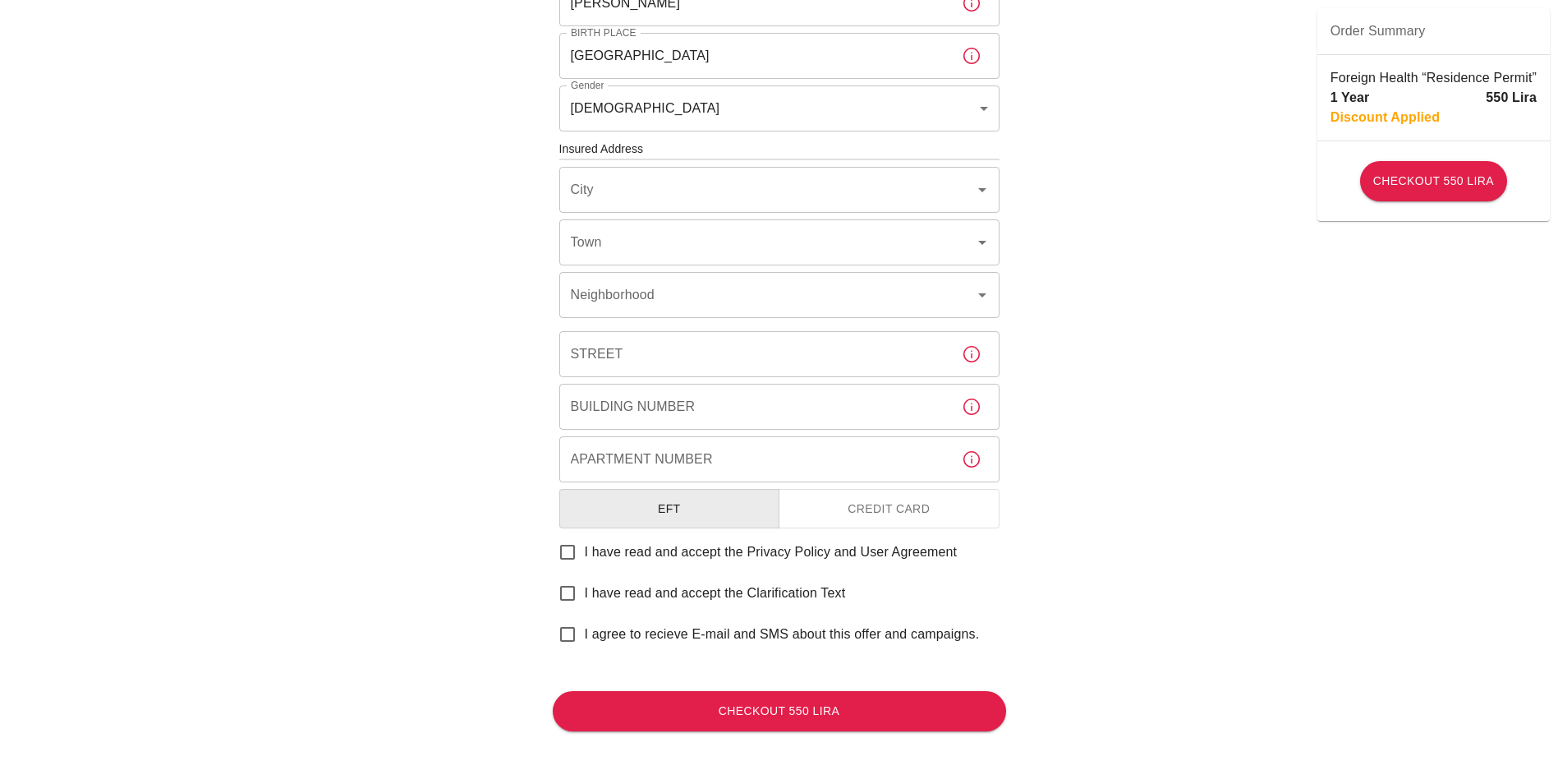
click at [566, 551] on input "I have read and accept the Privacy Policy and User Agreement" at bounding box center [567, 552] width 34 height 34
checkbox input "true"
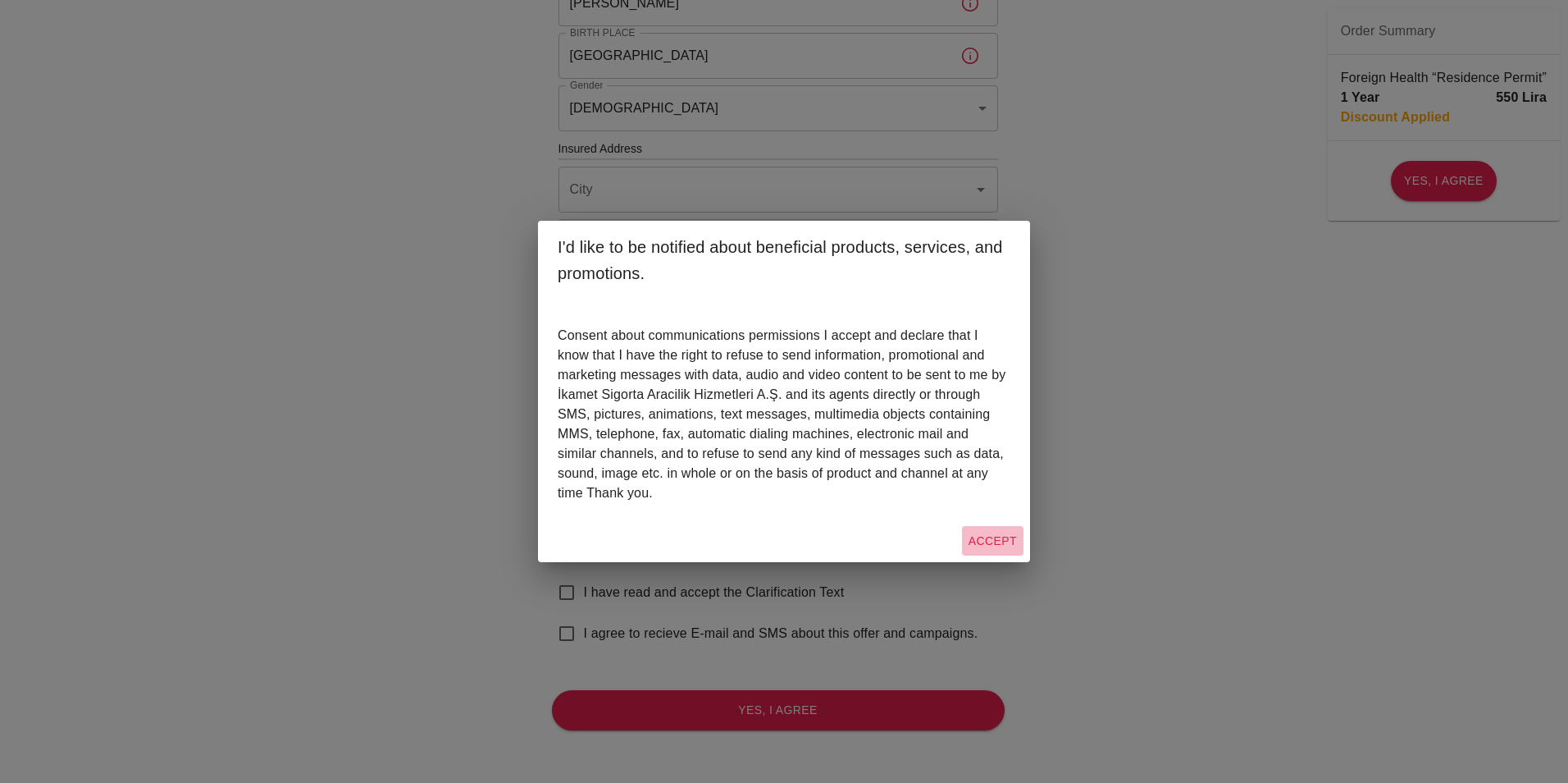
click at [1002, 543] on button "Accept" at bounding box center [993, 541] width 62 height 30
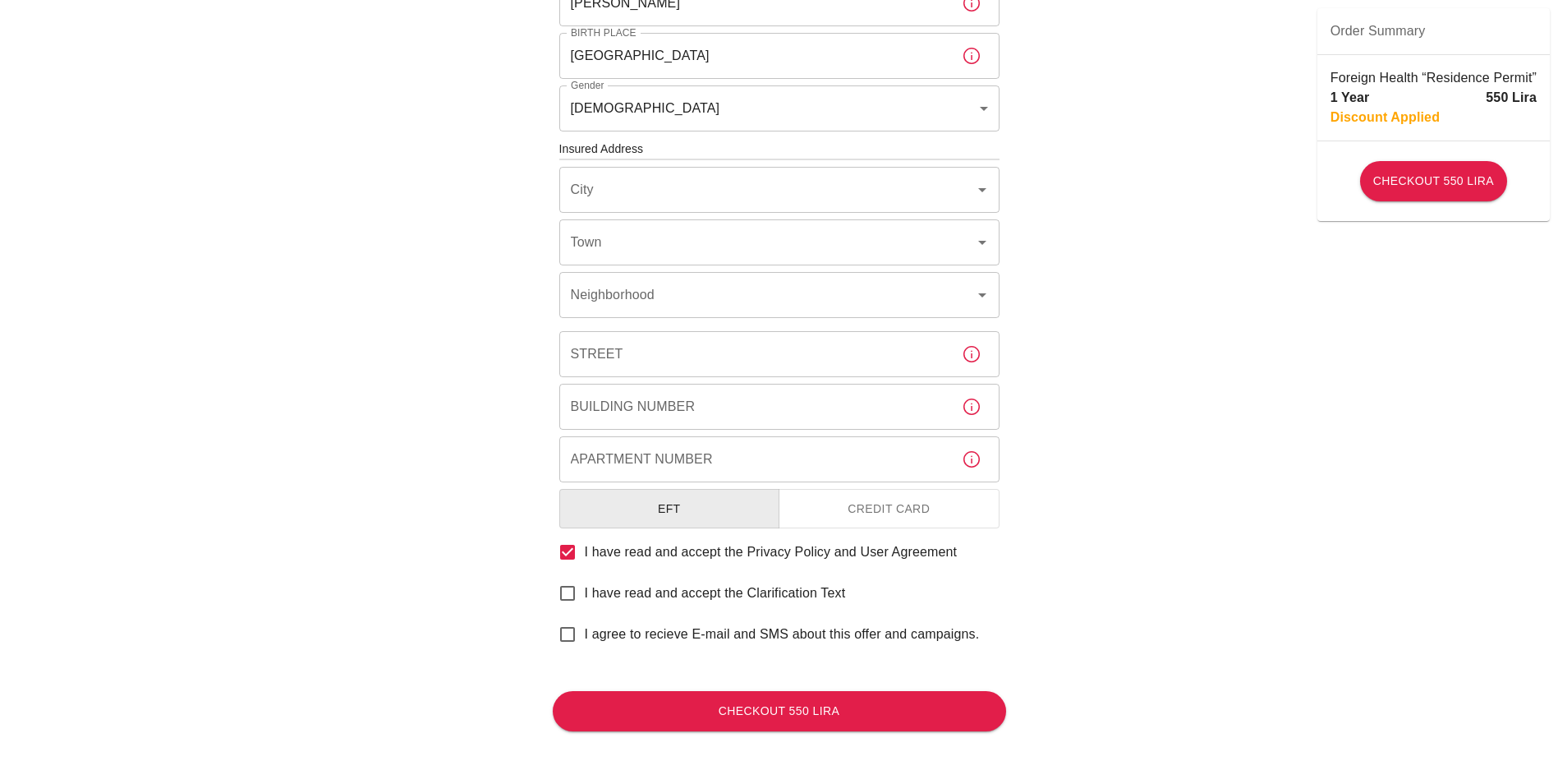
click at [562, 592] on input "I have read and accept the Clarification Text" at bounding box center [567, 592] width 34 height 34
checkbox input "true"
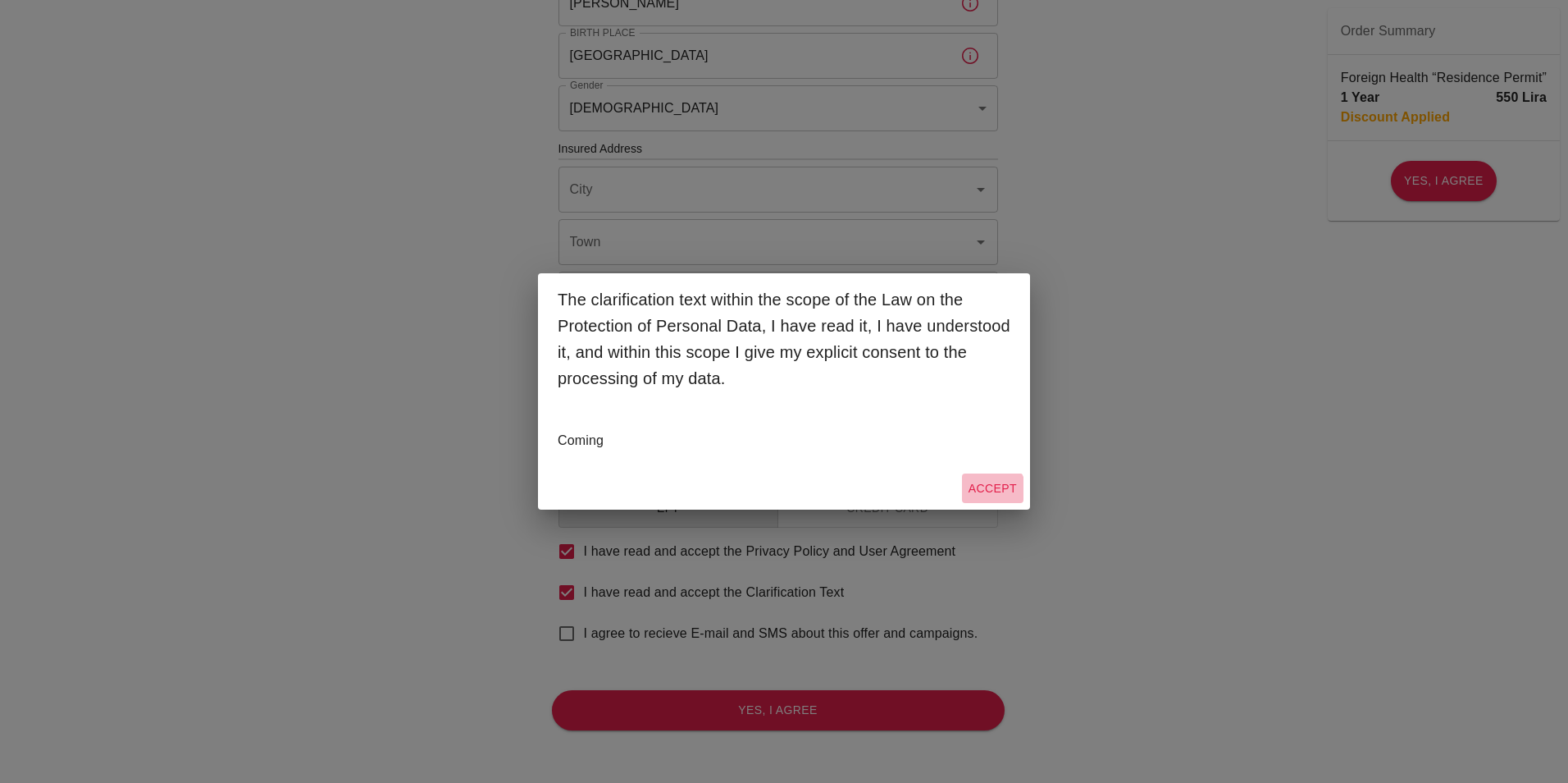
click at [989, 493] on button "Accept" at bounding box center [993, 488] width 62 height 30
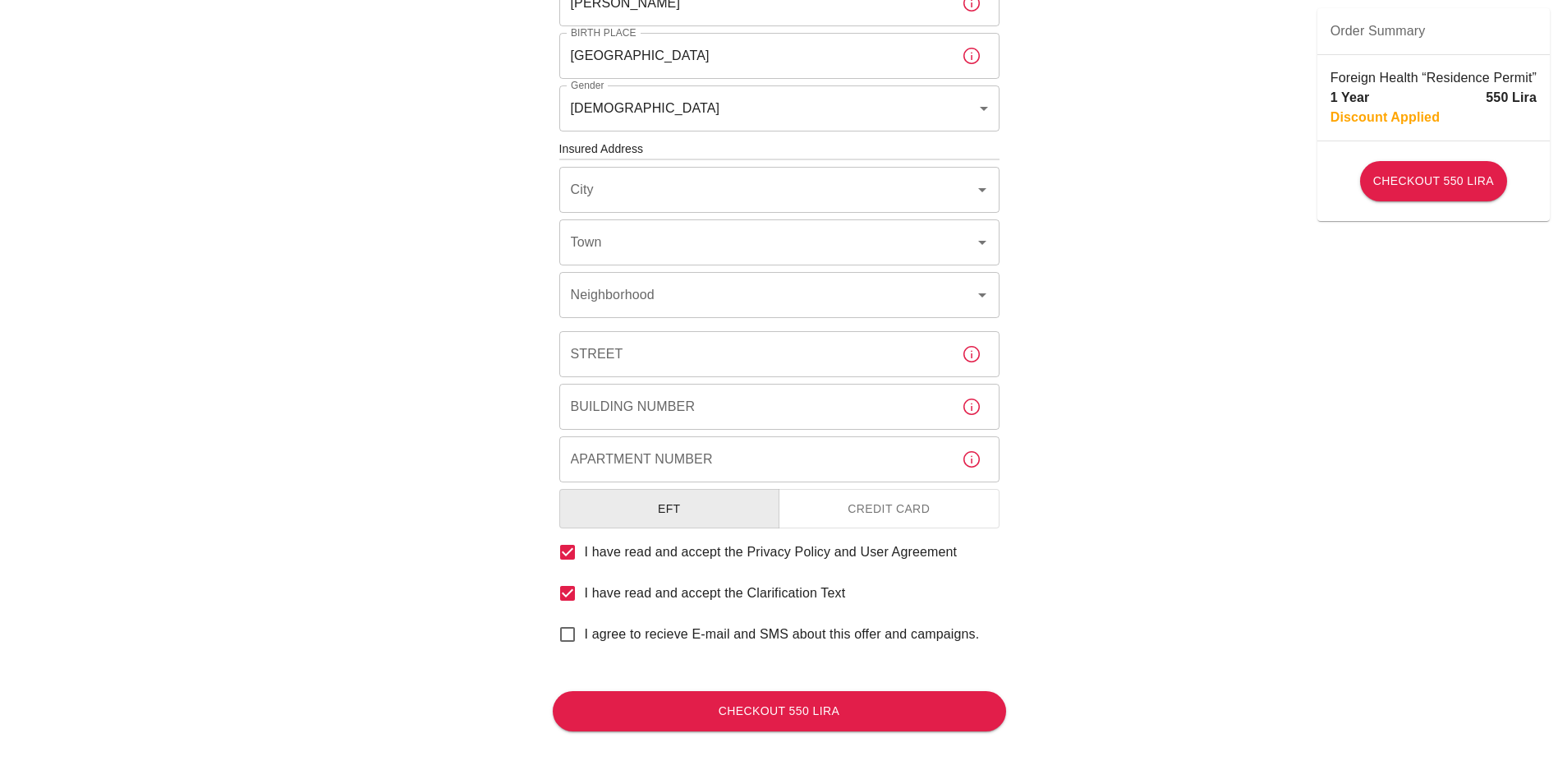
click at [576, 634] on input "I agree to recieve E-mail and SMS about this offer and campaigns." at bounding box center [567, 633] width 34 height 34
checkbox input "true"
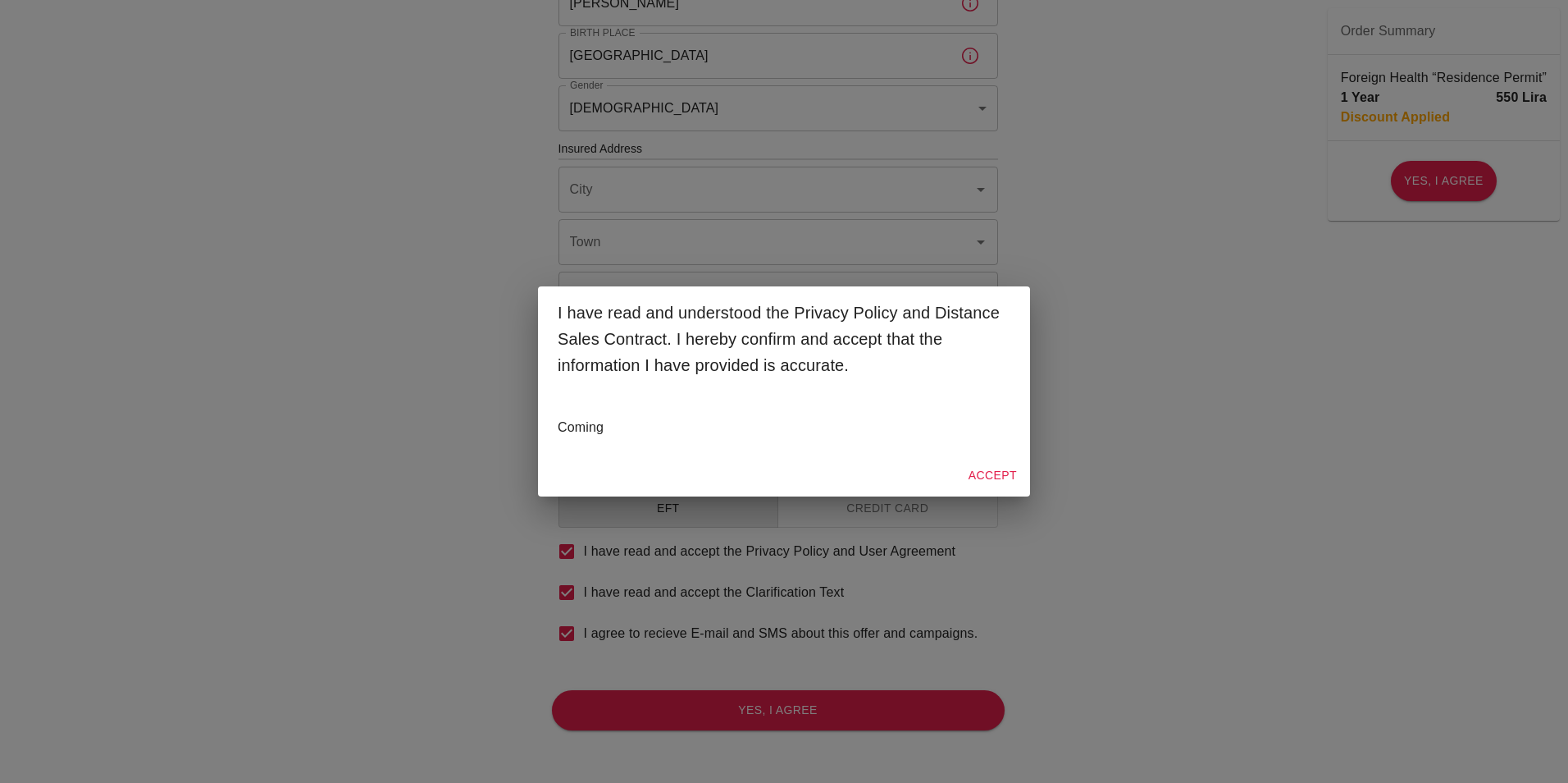
click at [1010, 468] on button "Accept" at bounding box center [993, 475] width 62 height 30
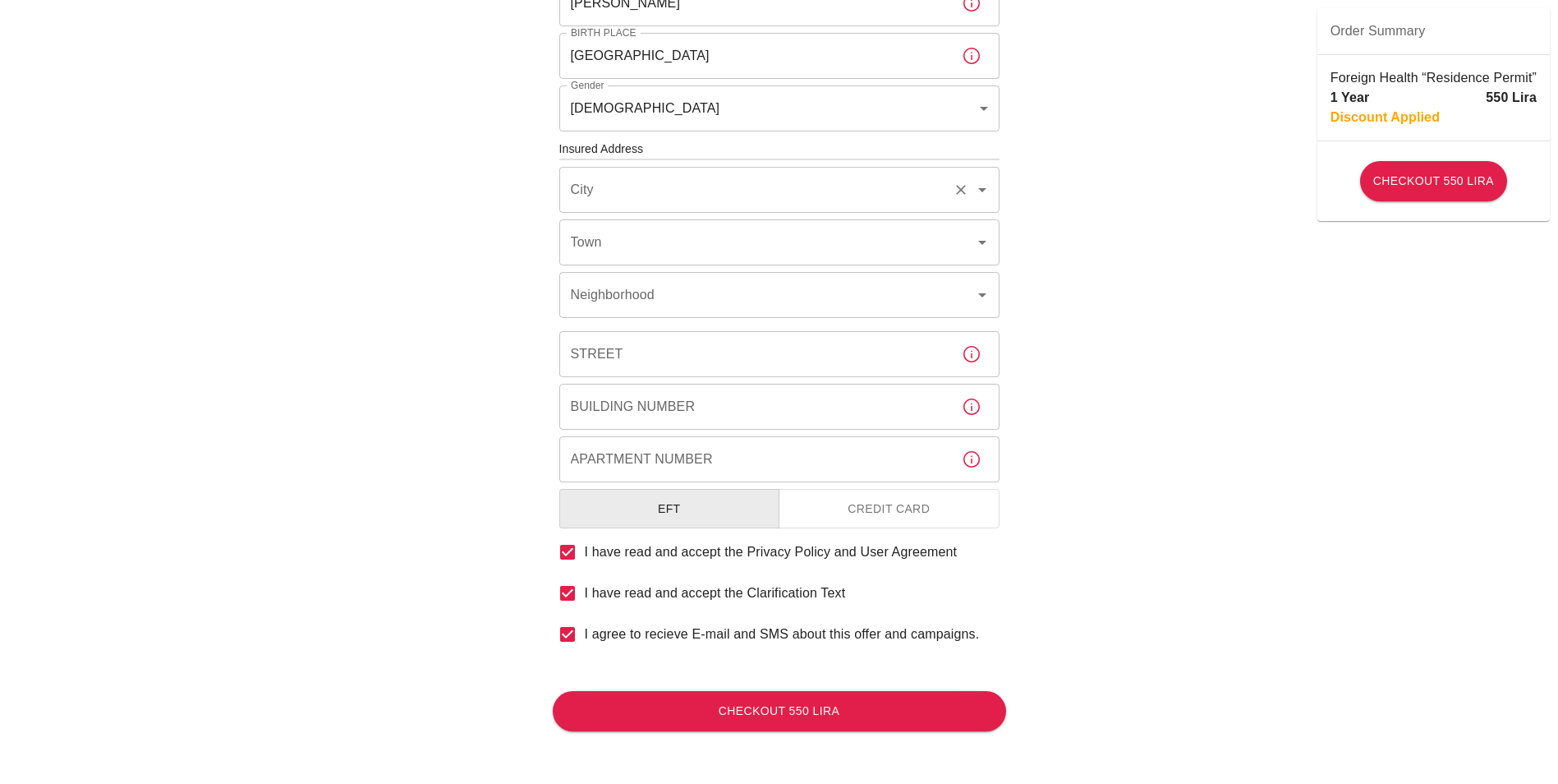
click at [667, 202] on input "City" at bounding box center [757, 189] width 380 height 31
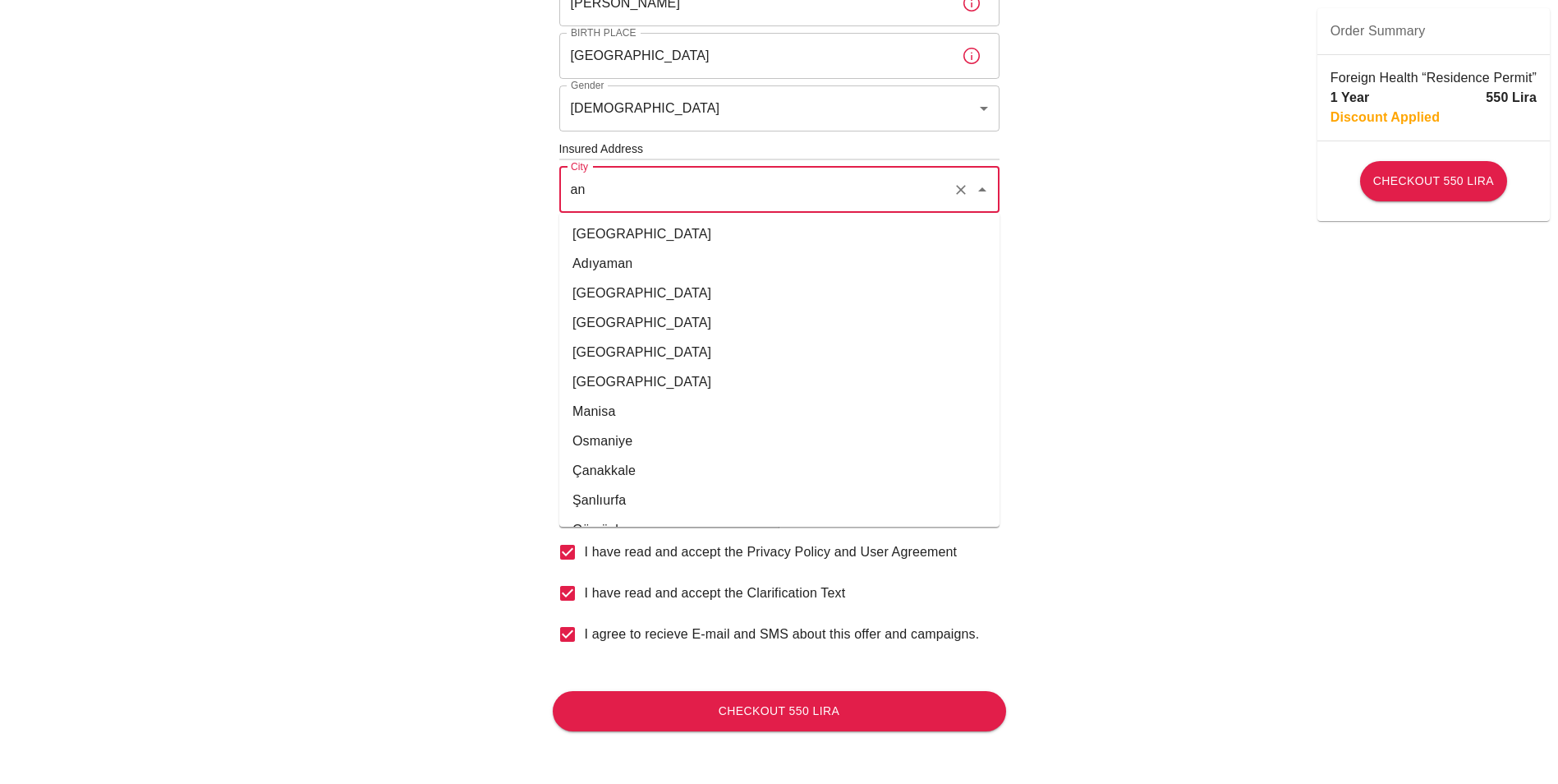
click at [630, 287] on li "[GEOGRAPHIC_DATA]" at bounding box center [779, 292] width 441 height 29
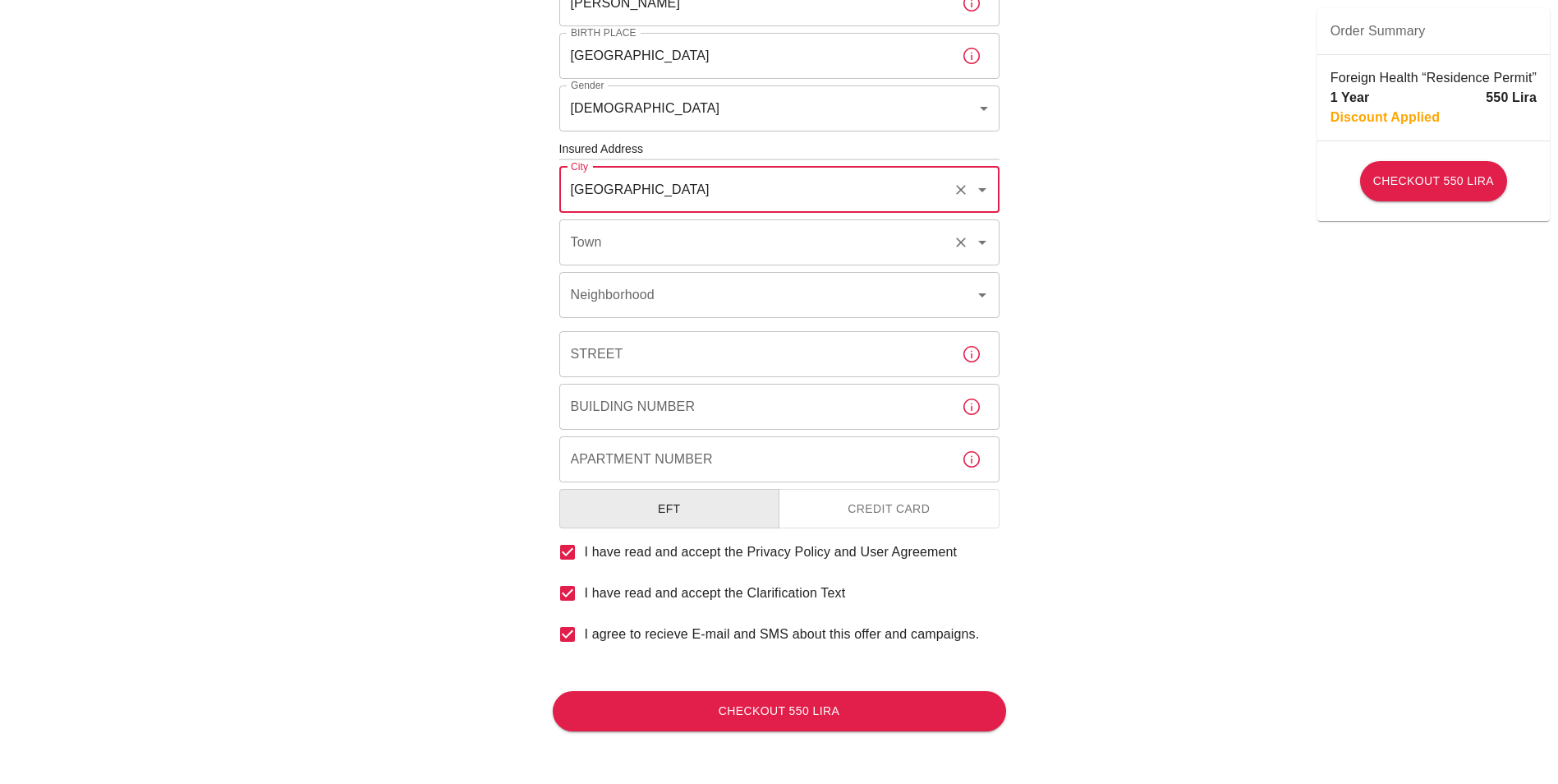
type input "[GEOGRAPHIC_DATA]"
click at [656, 250] on input "Town" at bounding box center [757, 242] width 380 height 31
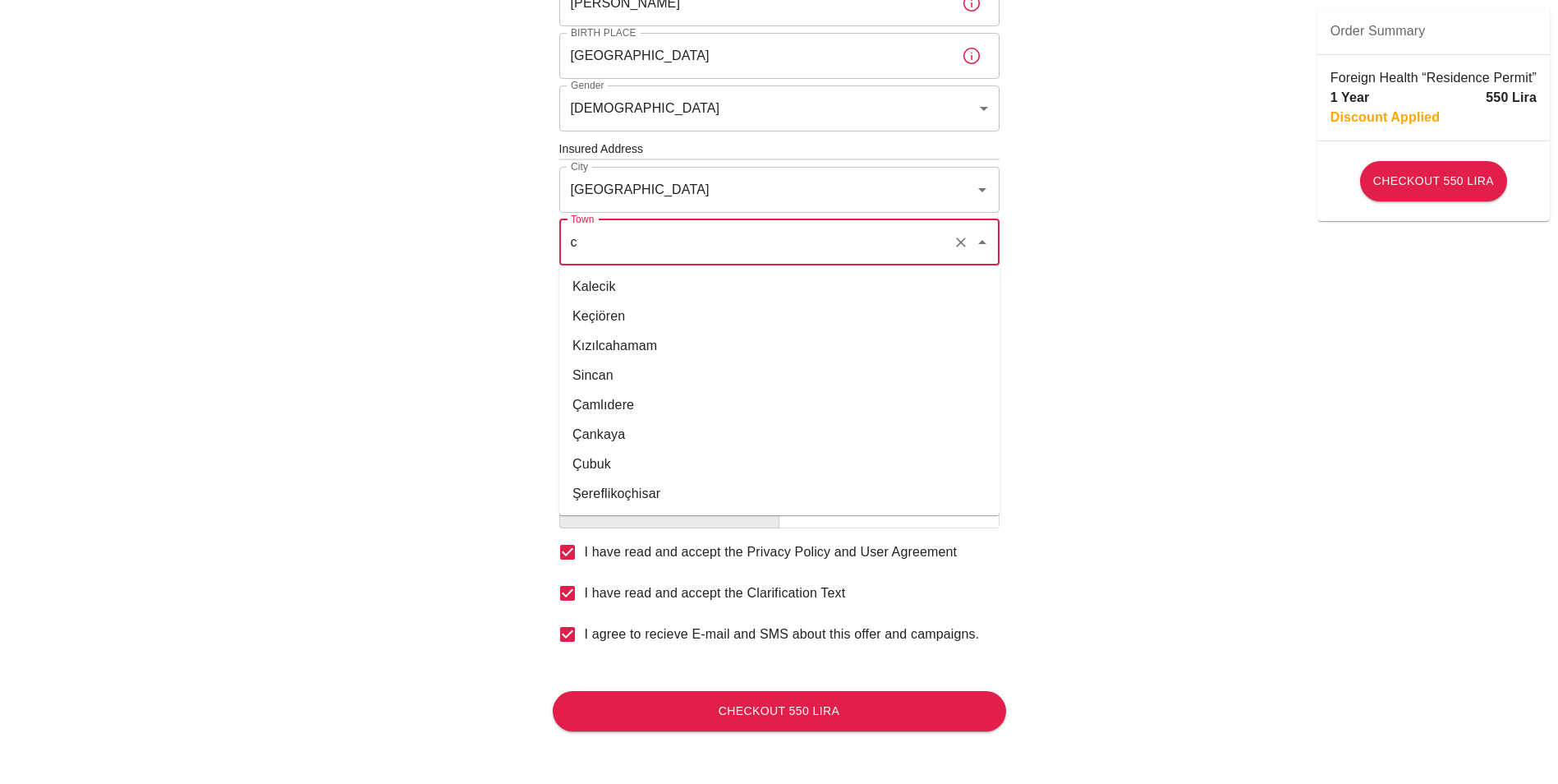
click at [686, 425] on li "Çankaya" at bounding box center [779, 434] width 441 height 29
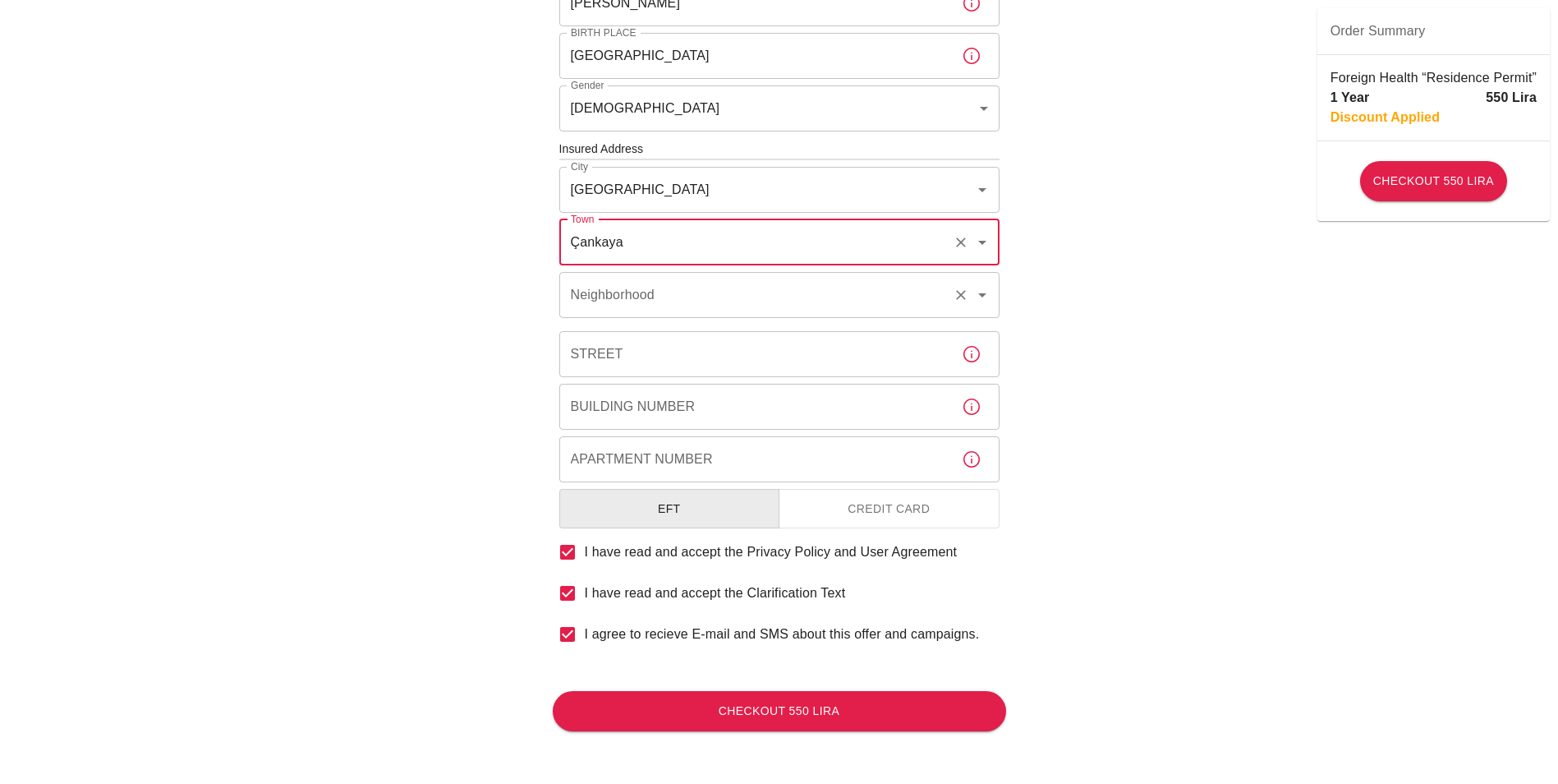
type input "Çankaya"
click at [641, 304] on input "Neighborhood" at bounding box center [757, 294] width 380 height 31
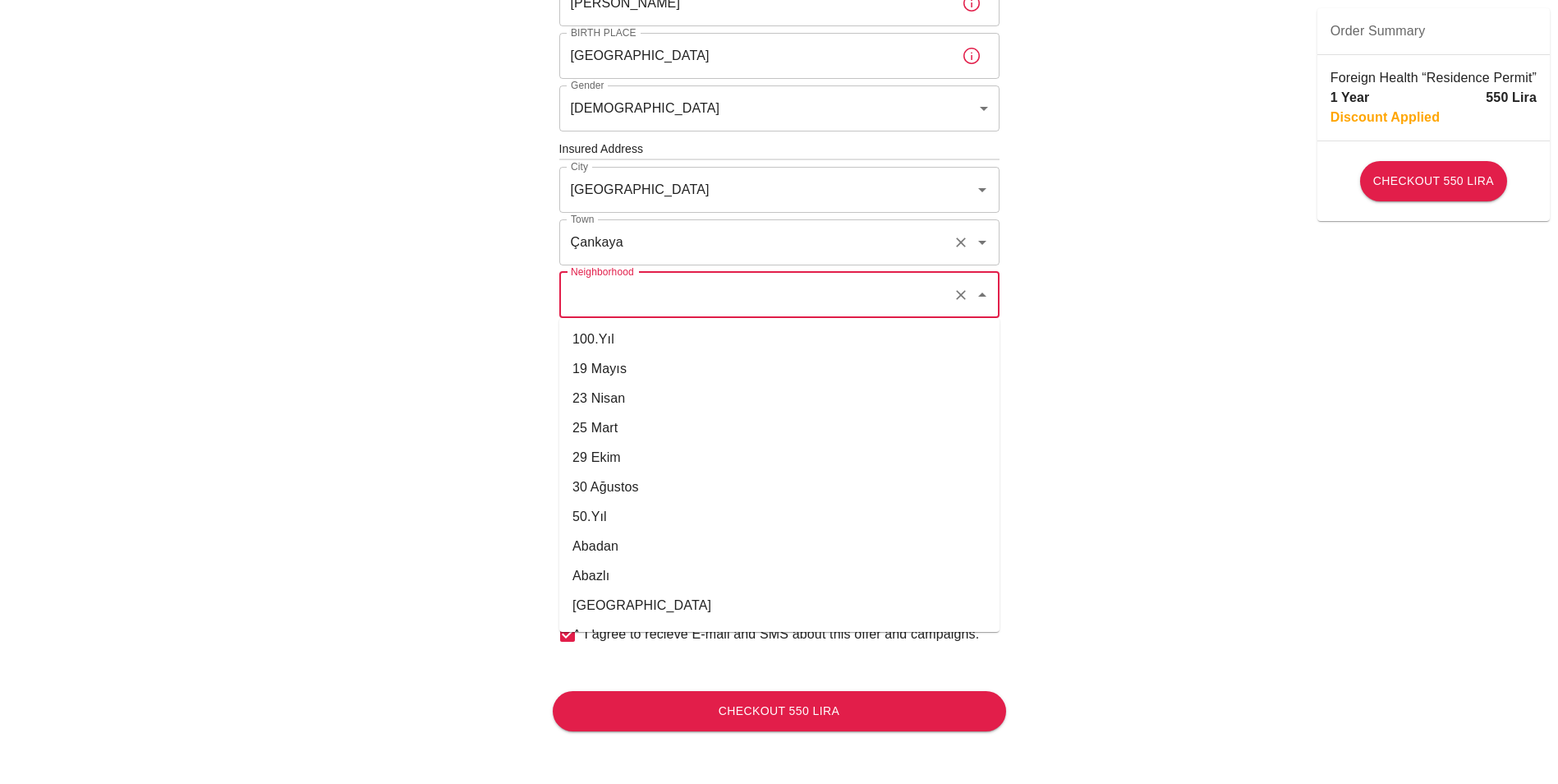
click at [640, 254] on input "Çankaya" at bounding box center [757, 242] width 380 height 31
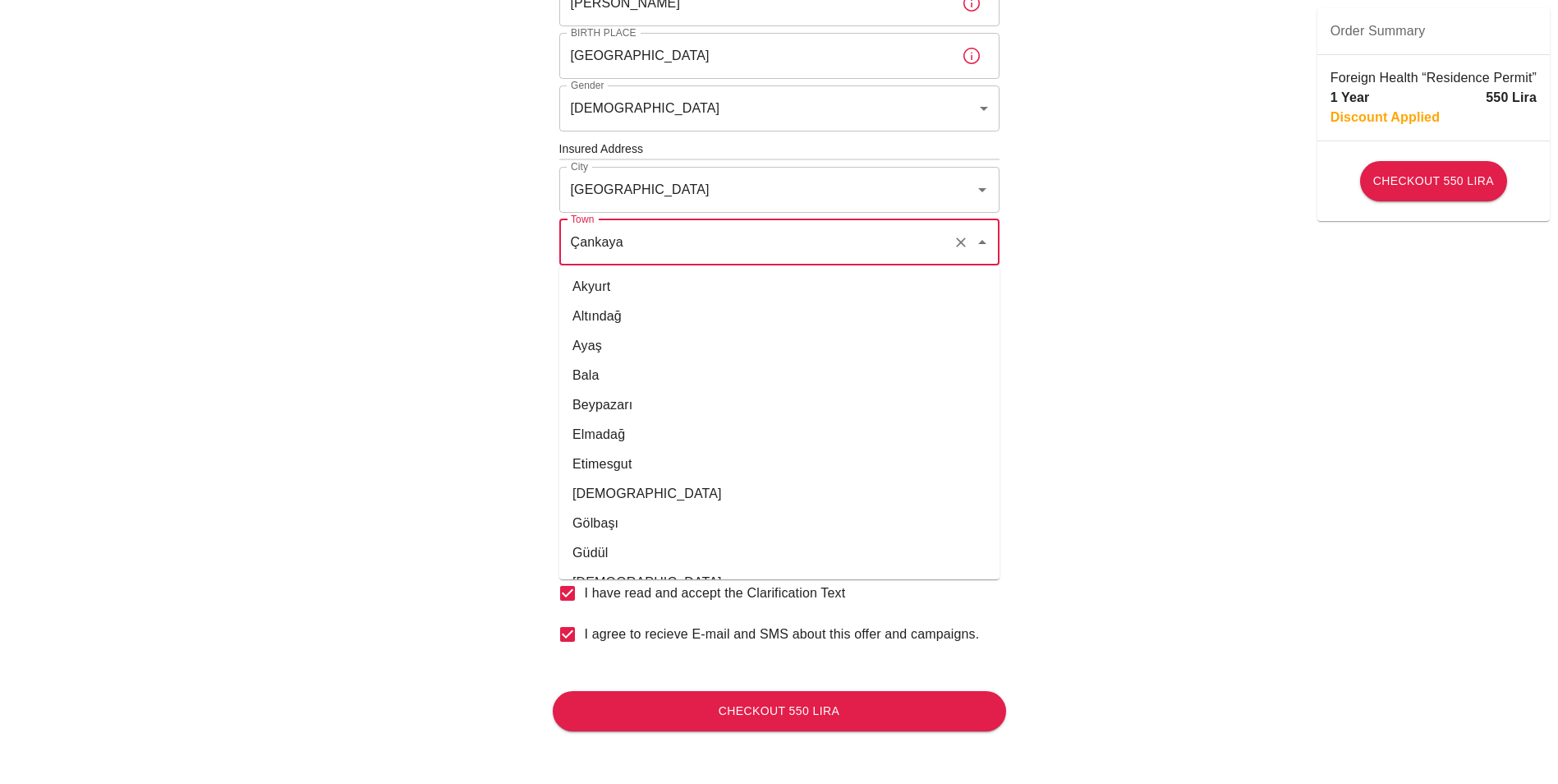
scroll to position [373, 0]
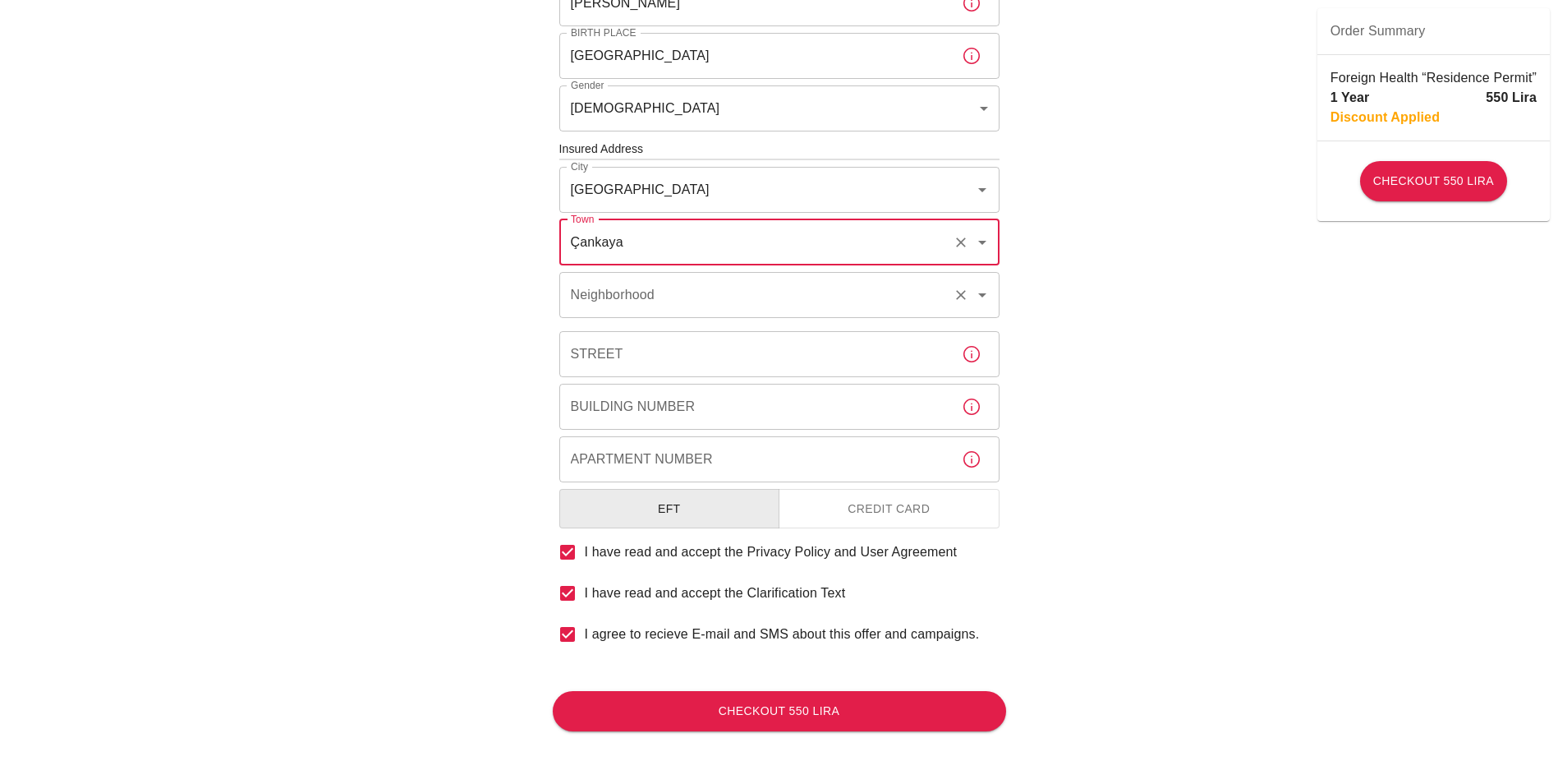
click at [757, 312] on div "Neighborhood" at bounding box center [779, 294] width 441 height 46
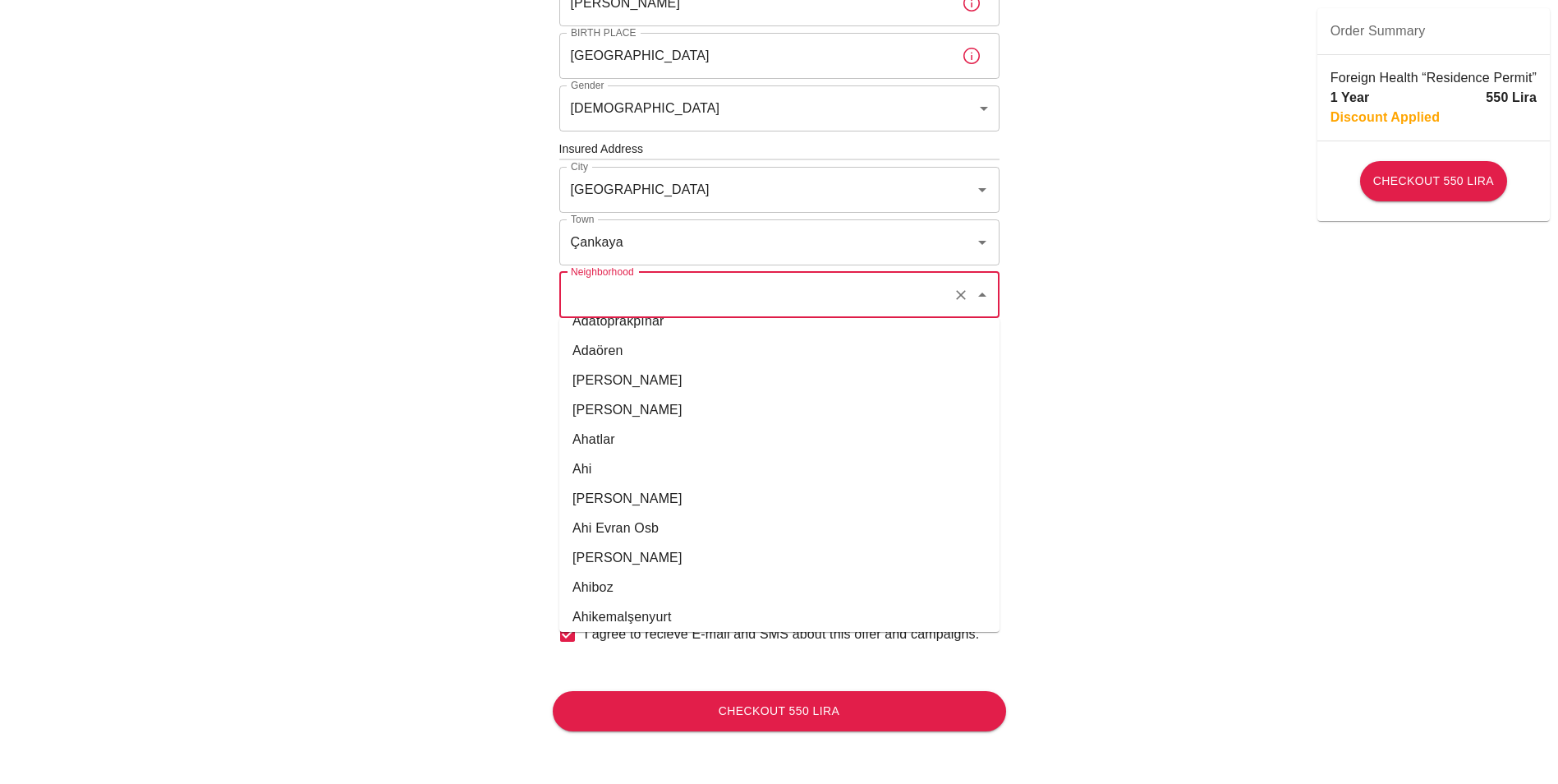
scroll to position [164, 0]
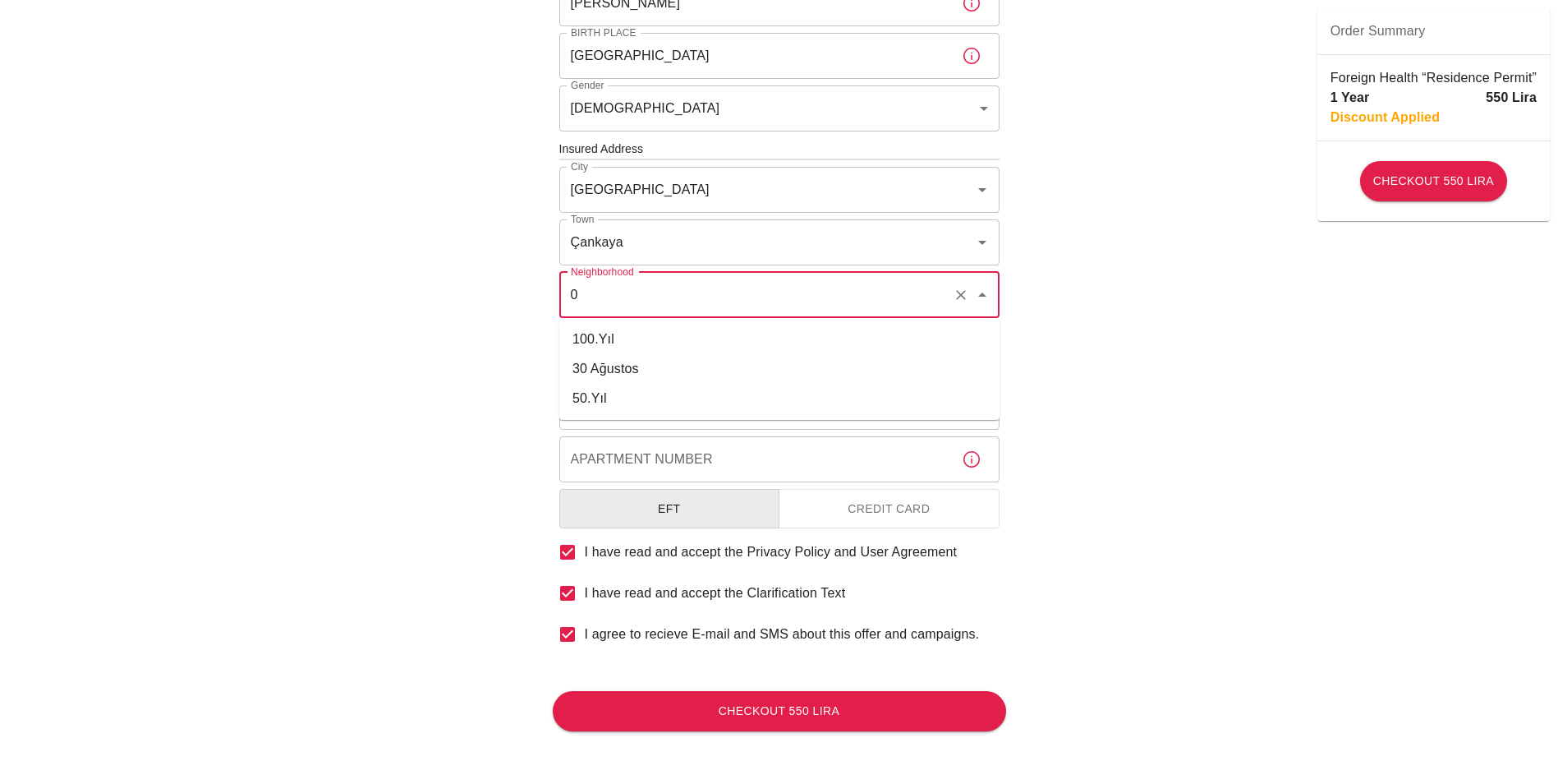
type input "0"
click at [983, 293] on icon "Open" at bounding box center [982, 295] width 8 height 4
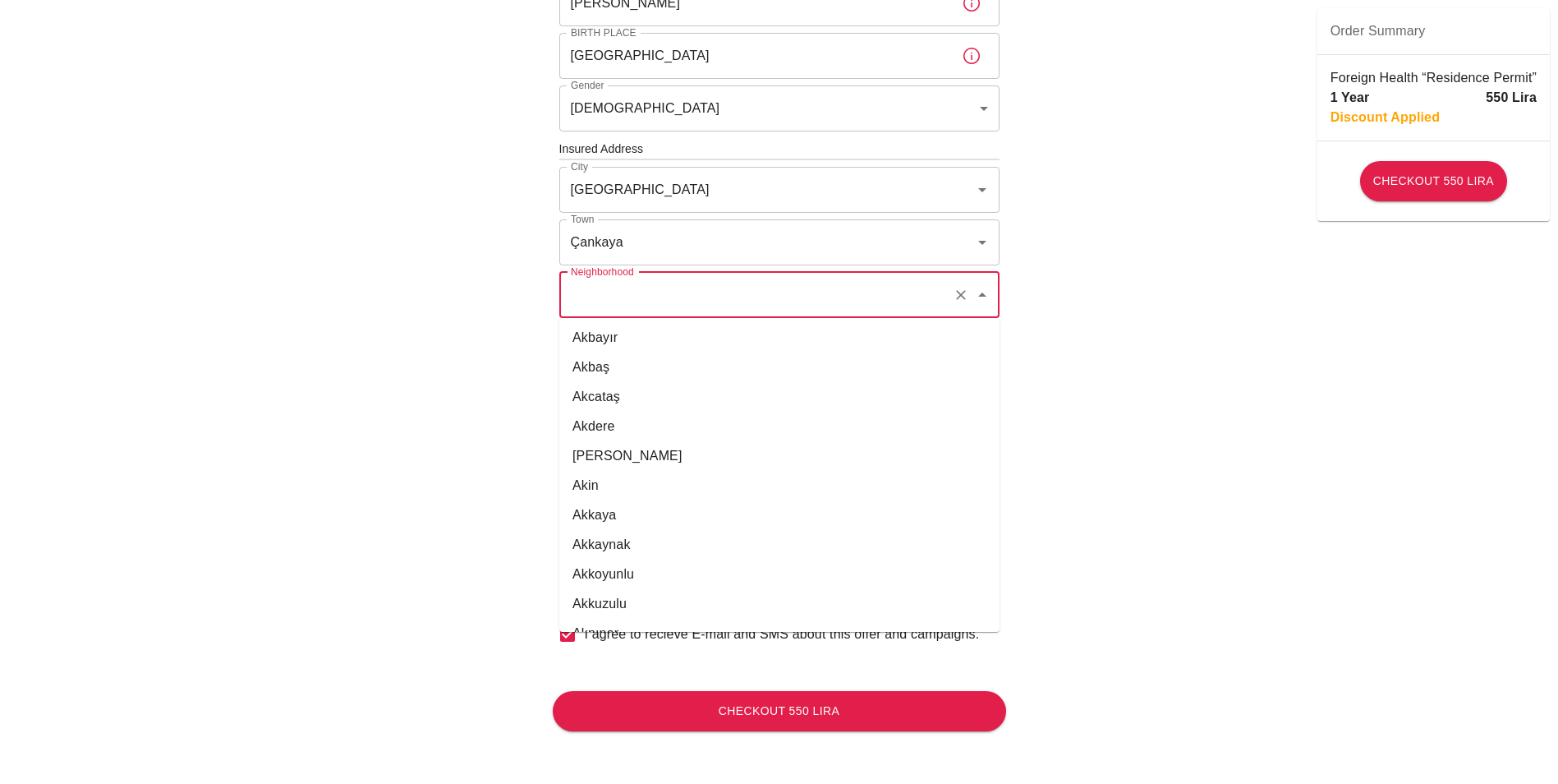
scroll to position [1150, 0]
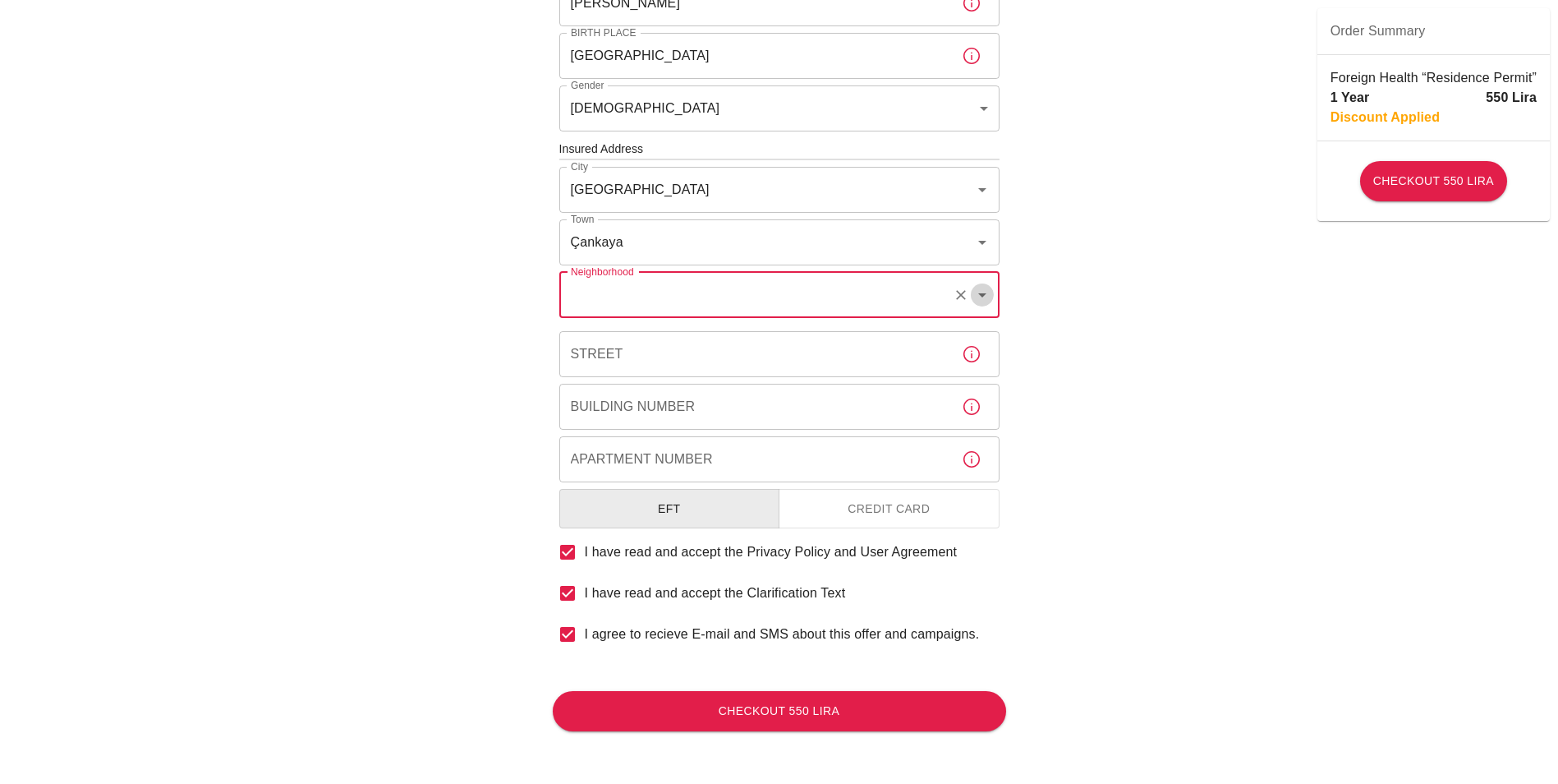
click at [979, 297] on icon "Open" at bounding box center [982, 295] width 20 height 20
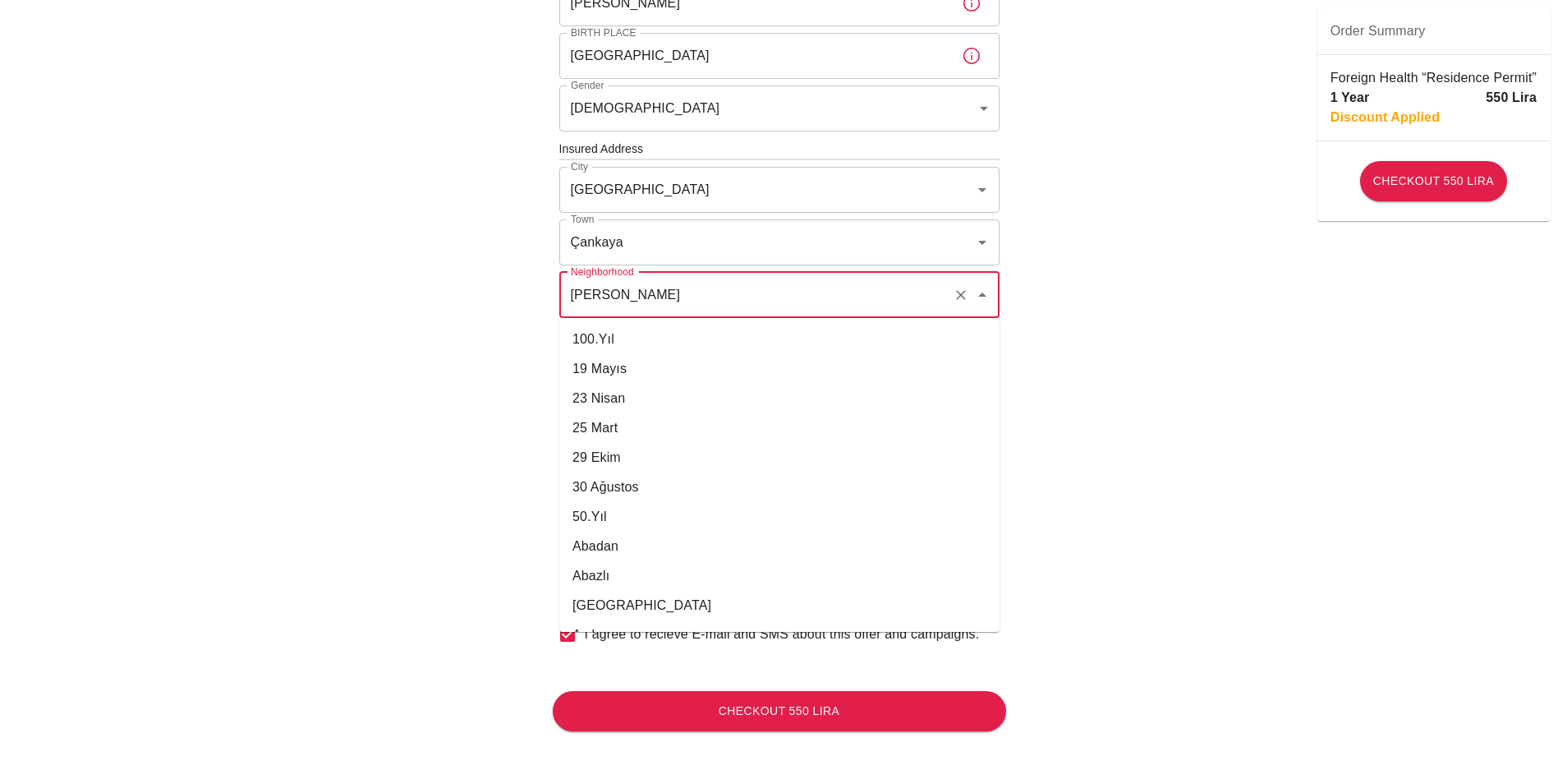
scroll to position [21282, 0]
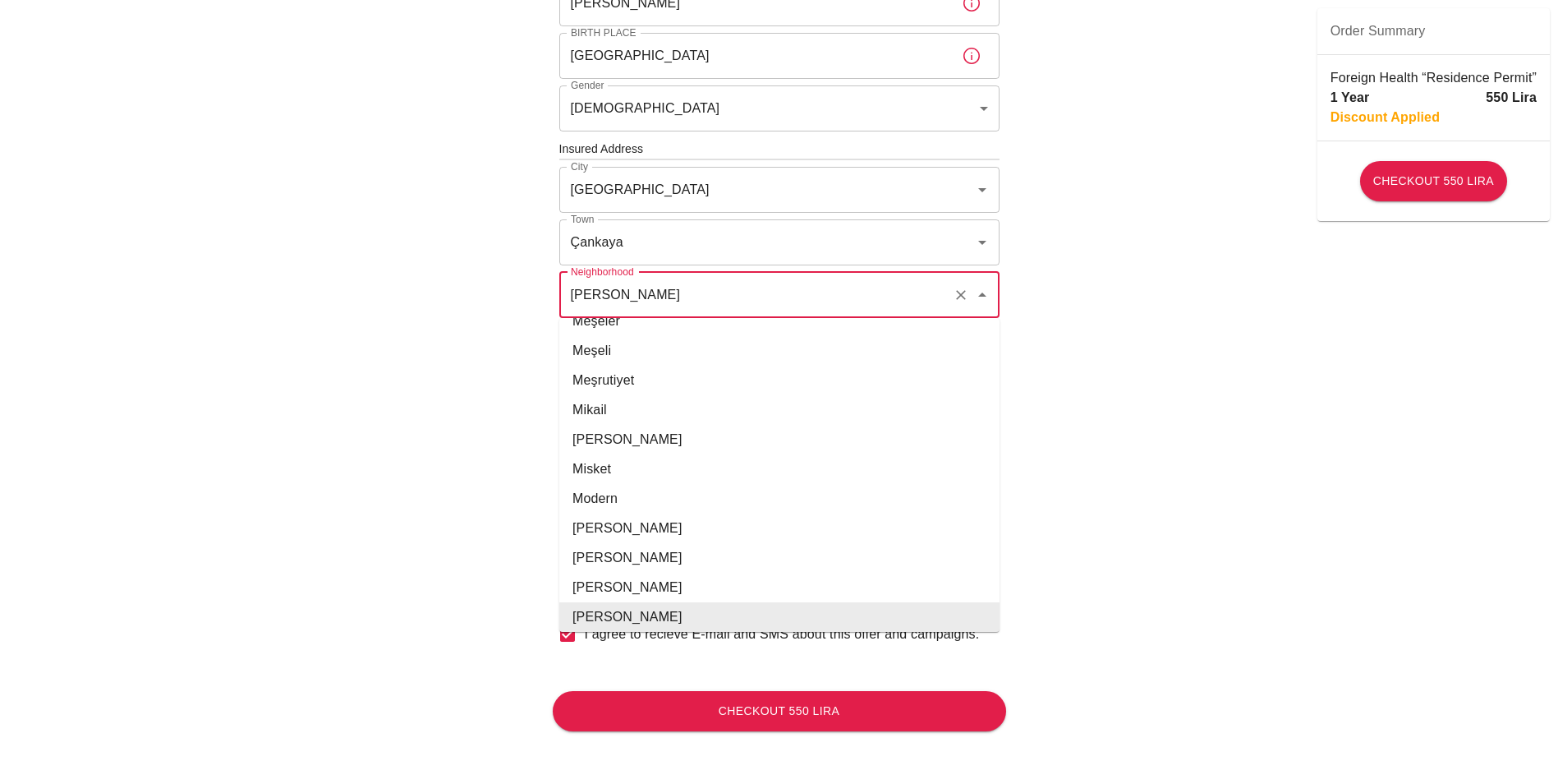
drag, startPoint x: 676, startPoint y: 287, endPoint x: 540, endPoint y: 277, distance: 136.4
click at [540, 277] on div "To apply for the foreign health insurance, let's double-check a few details. To…" at bounding box center [780, 173] width 493 height 1219
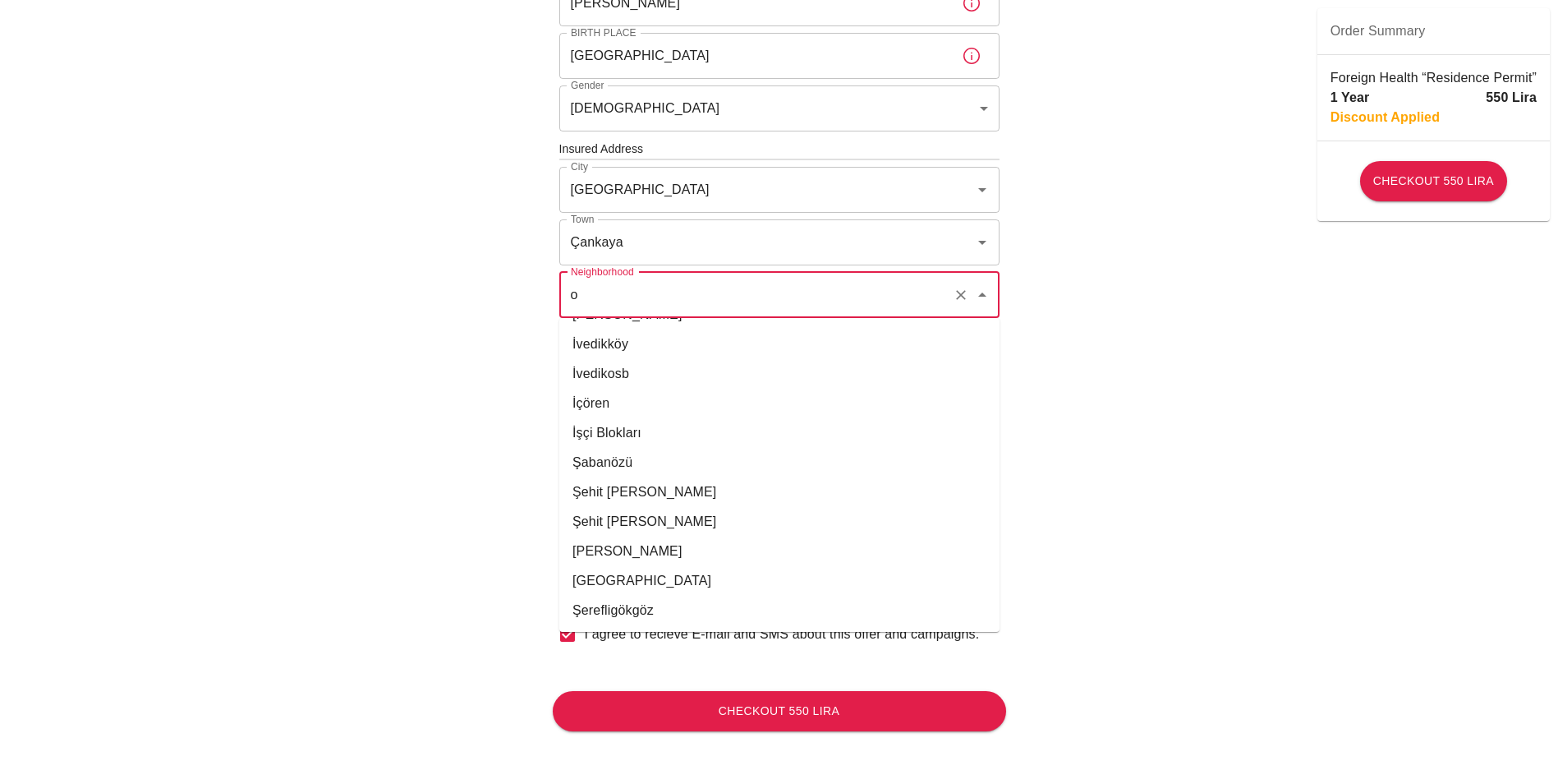
scroll to position [0, 0]
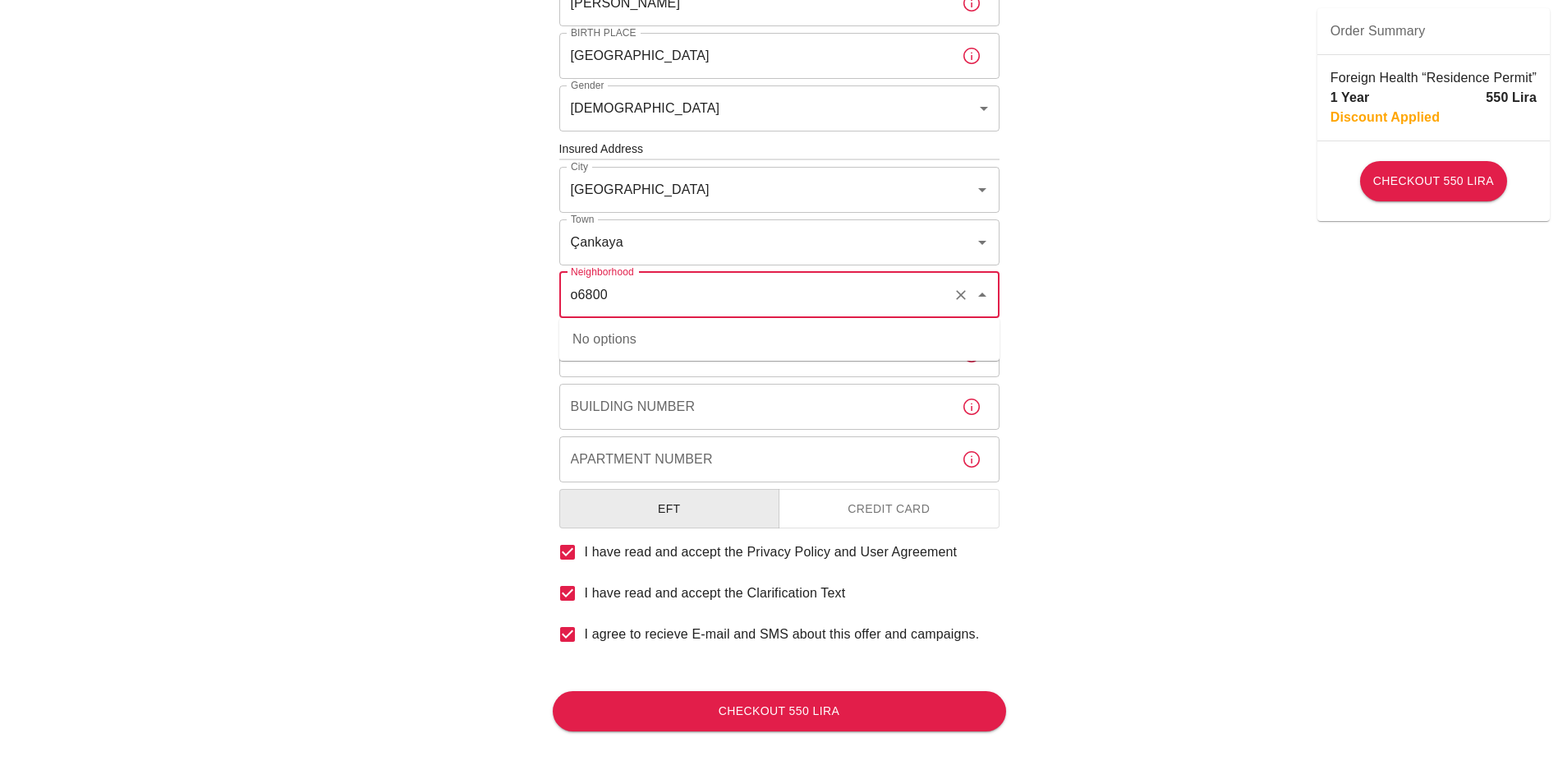
click at [664, 346] on div "No options" at bounding box center [779, 339] width 441 height 42
type input "[PERSON_NAME]"
click at [1023, 394] on div "To apply for the foreign health insurance, let's double-check a few details. To…" at bounding box center [780, 173] width 493 height 1219
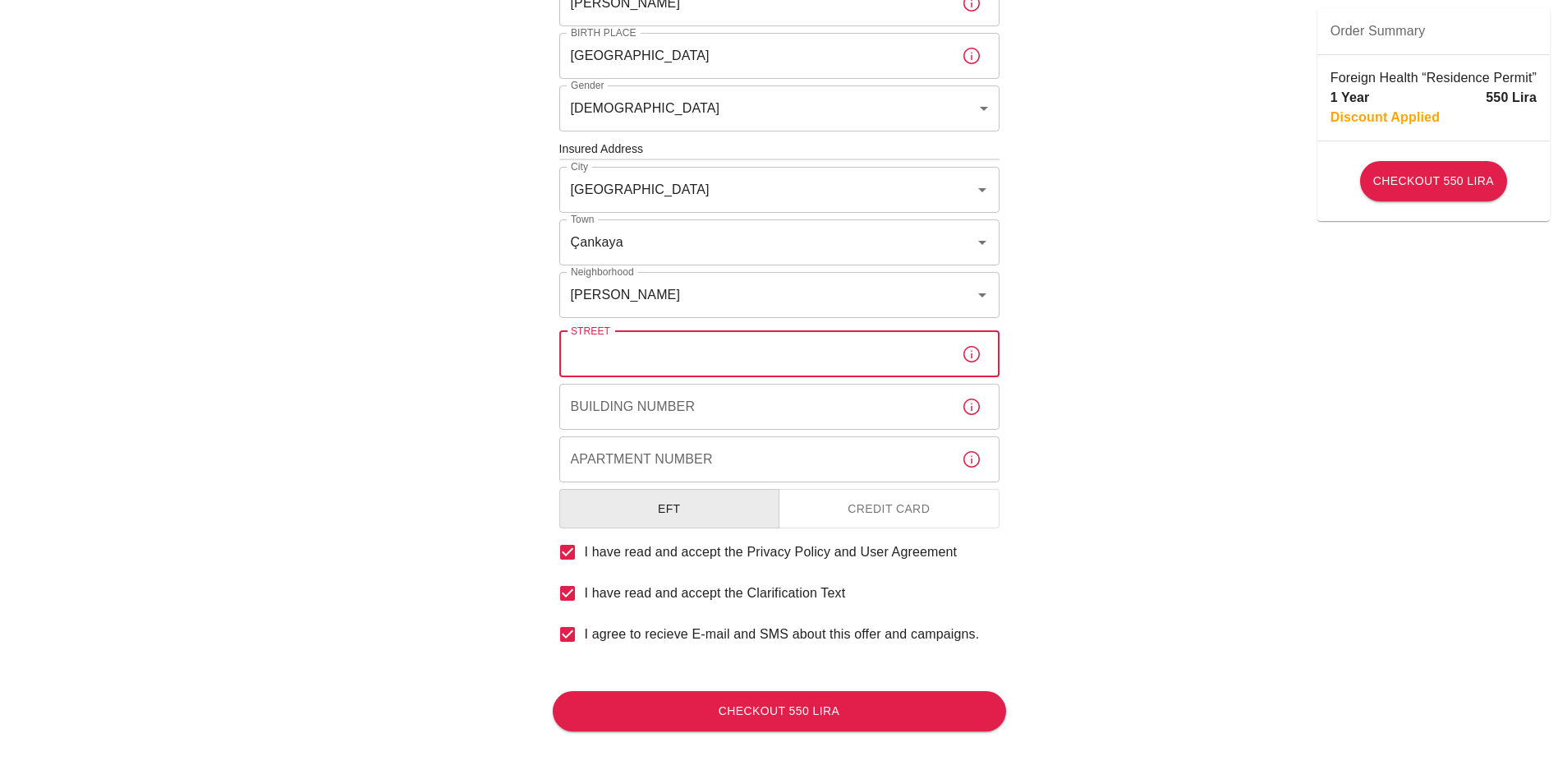
click at [688, 363] on input "Street" at bounding box center [753, 353] width 389 height 46
type input "06800"
click at [688, 410] on input "Building Number" at bounding box center [753, 406] width 389 height 46
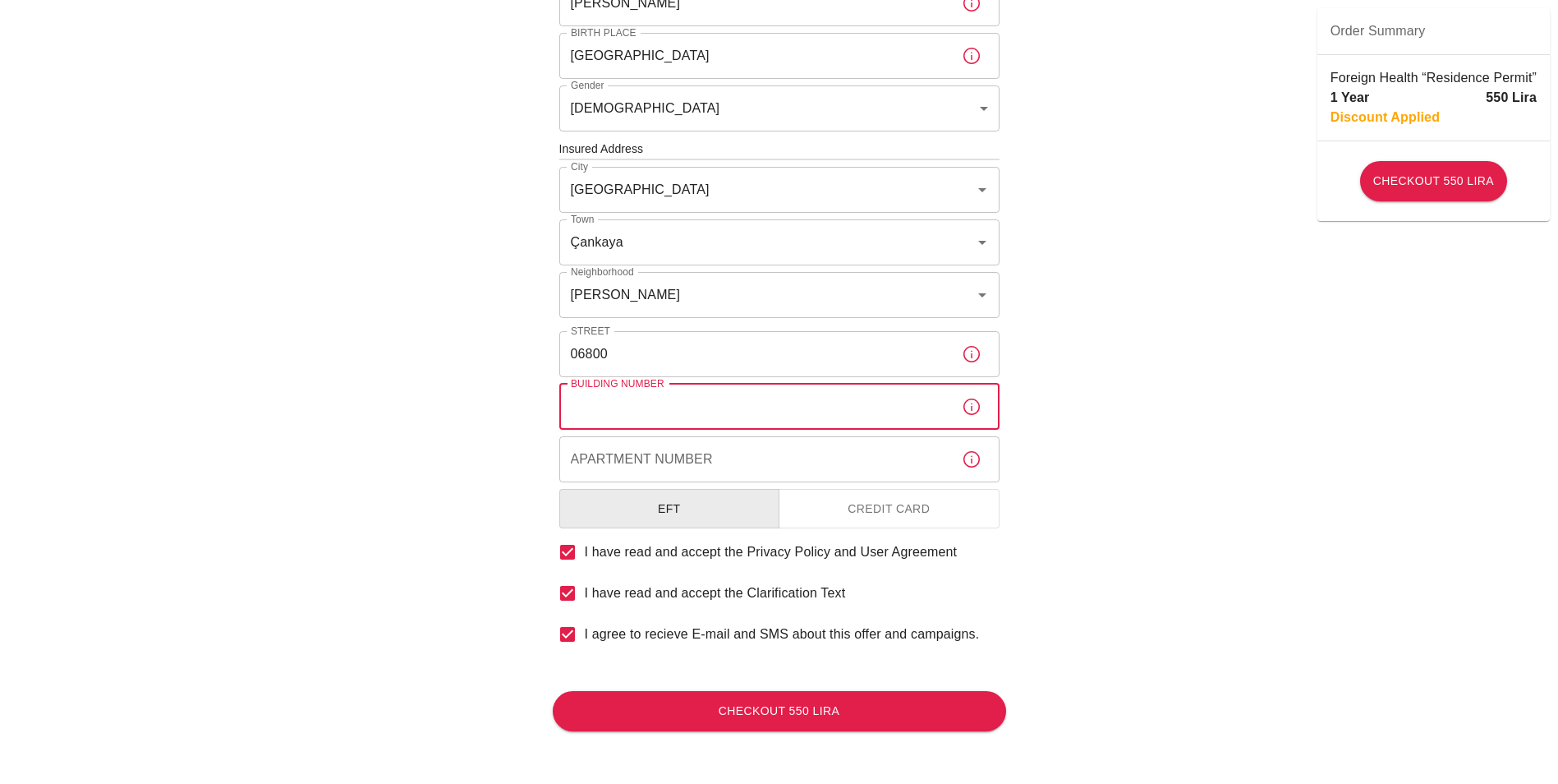
click at [1077, 451] on div "To apply for the foreign health insurance, let's double-check a few details. To…" at bounding box center [779, 147] width 1558 height 1273
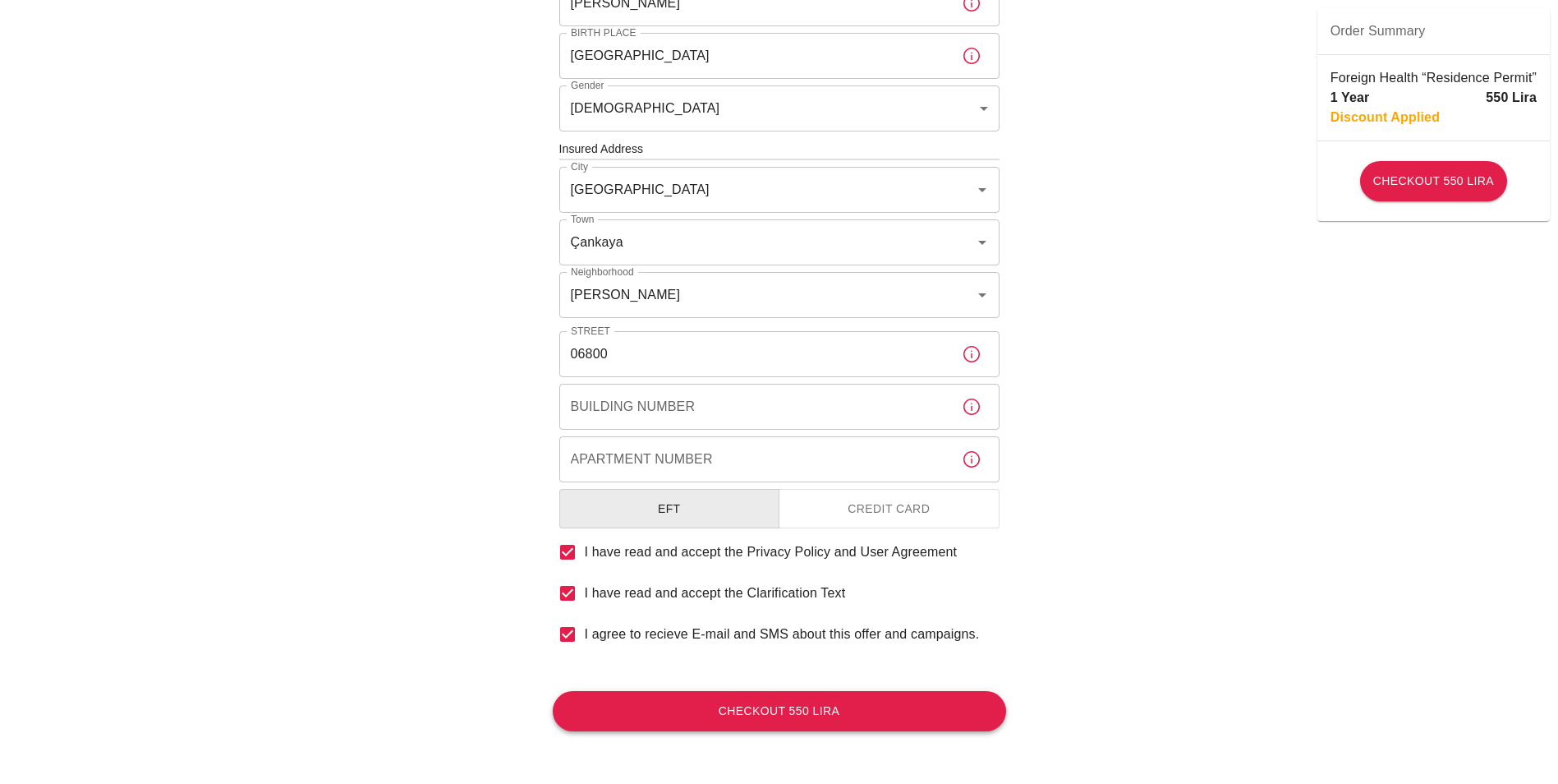
click at [819, 705] on button "Checkout 550 Lira" at bounding box center [780, 711] width 453 height 40
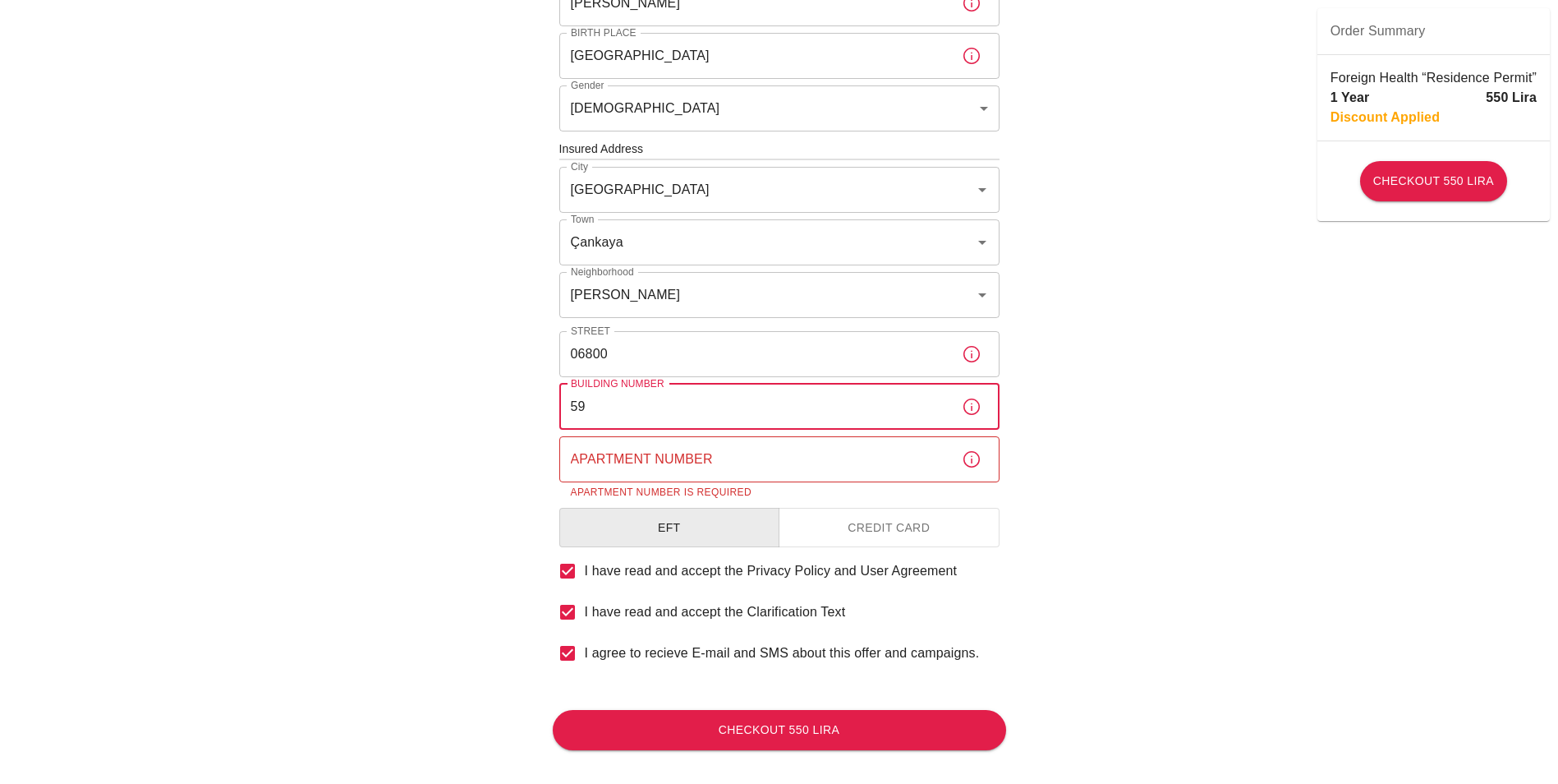
type input "59"
click at [699, 465] on input "Apartment Number" at bounding box center [753, 459] width 389 height 46
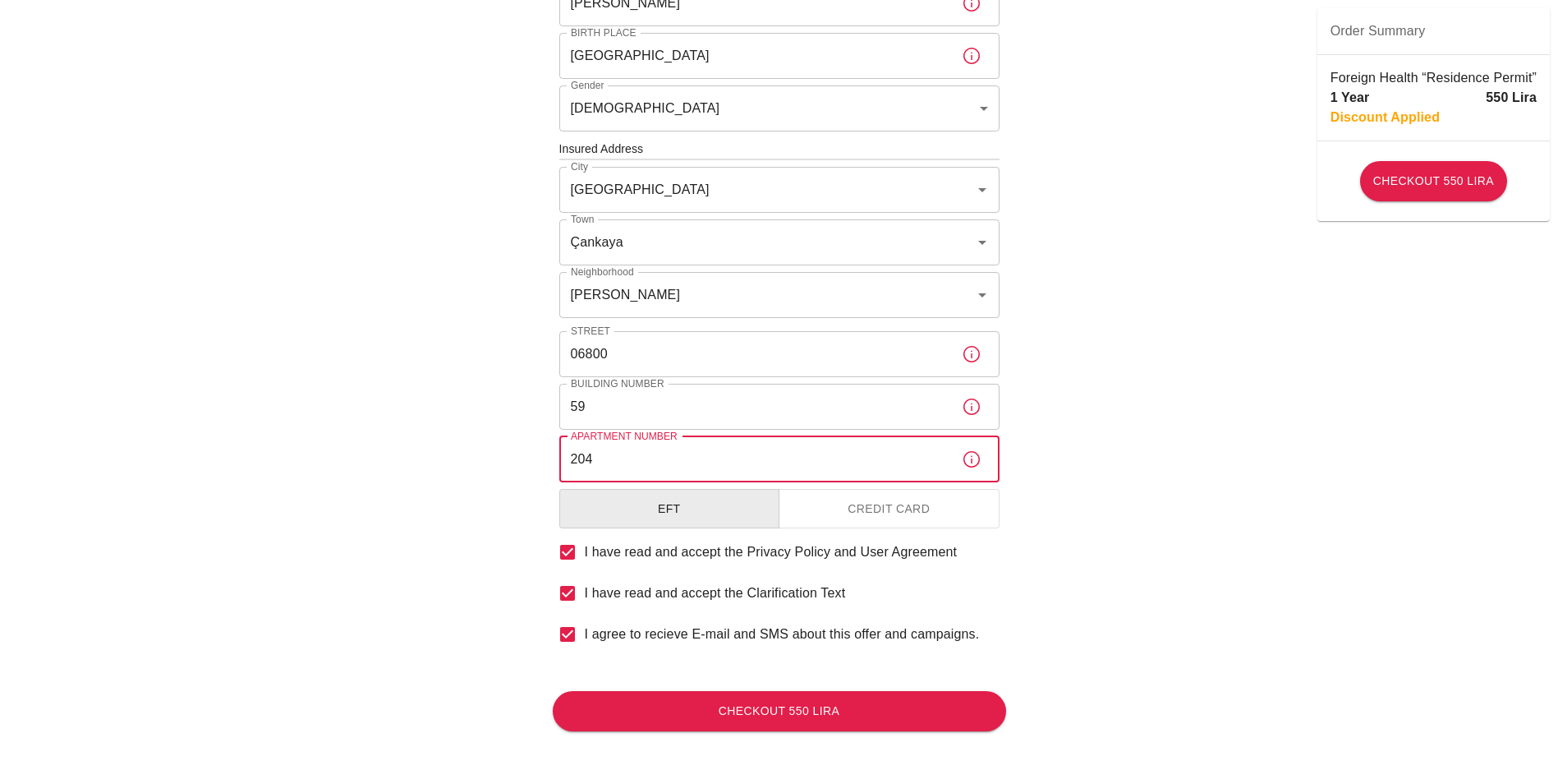
type input "204"
click at [1181, 527] on div "To apply for the foreign health insurance, let's double-check a few details. To…" at bounding box center [779, 147] width 1558 height 1273
click at [793, 709] on button "Checkout 550 Lira" at bounding box center [780, 711] width 453 height 40
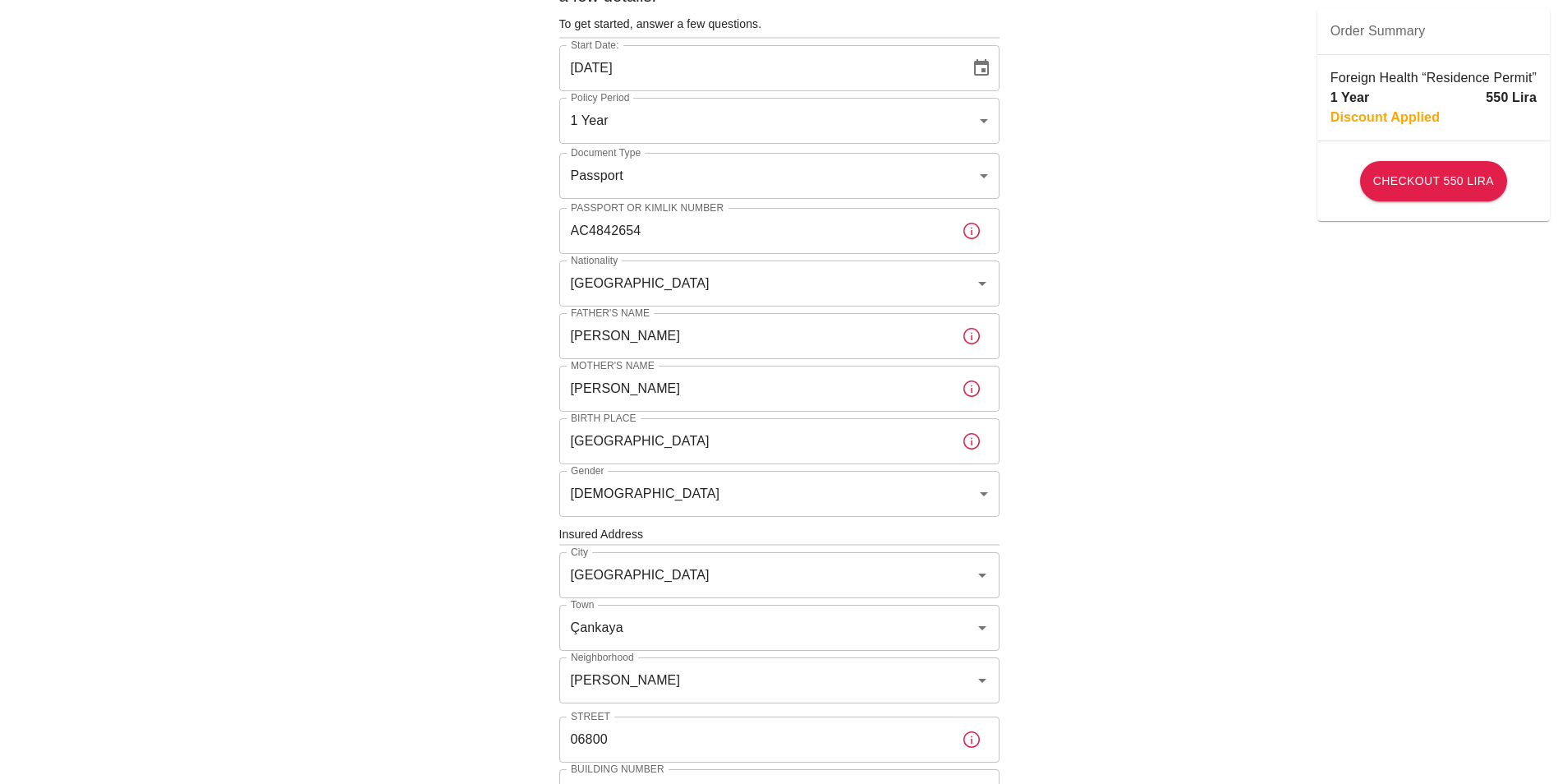
scroll to position [490, 0]
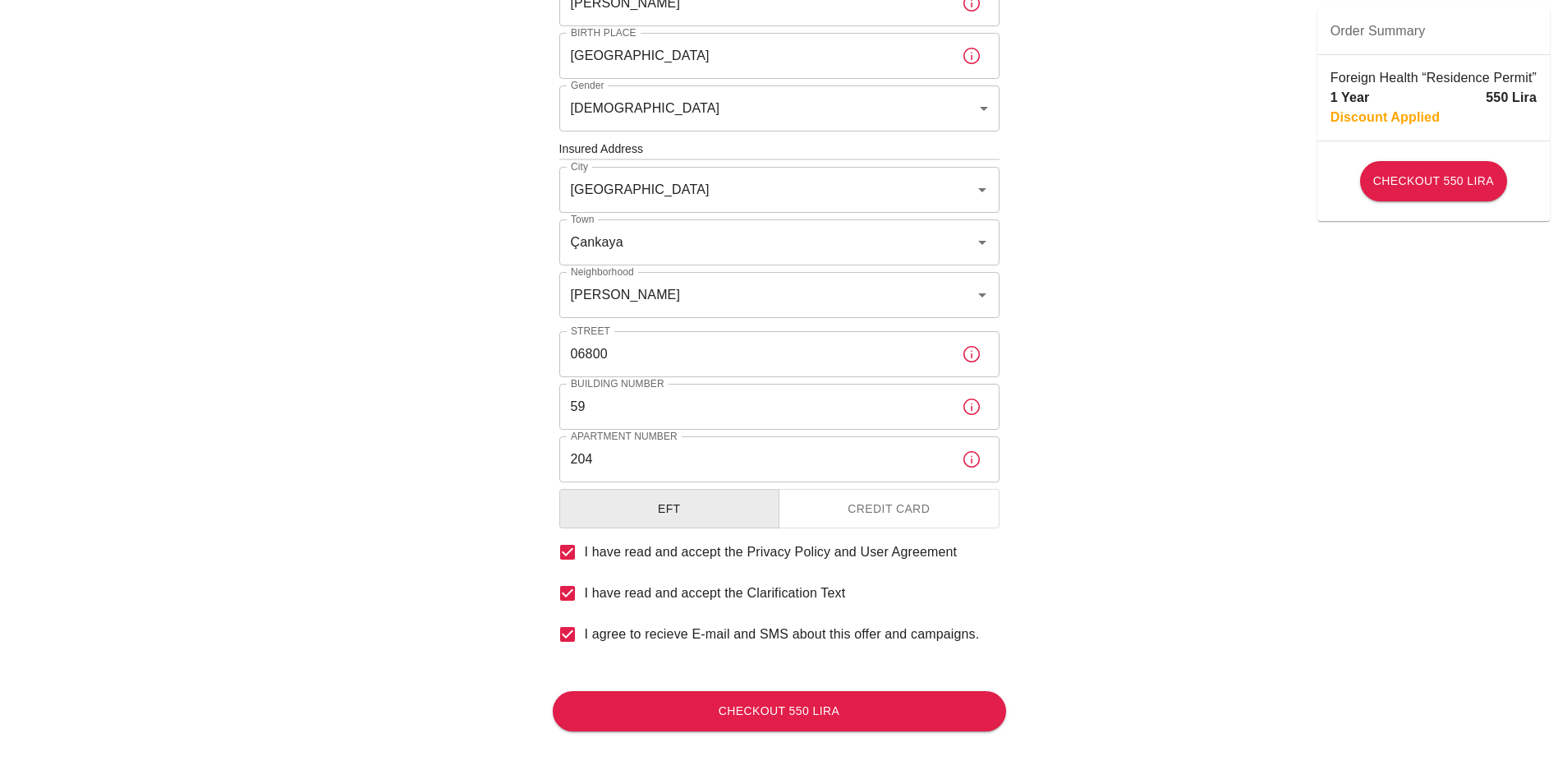
click at [896, 512] on button "Credit Card" at bounding box center [889, 509] width 221 height 40
click at [809, 717] on button "Checkout 550 Lira" at bounding box center [780, 711] width 453 height 40
